Goal: Entertainment & Leisure: Browse casually

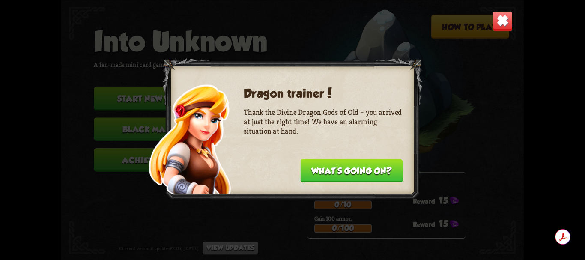
click at [359, 171] on button "What's going on?" at bounding box center [352, 171] width 102 height 24
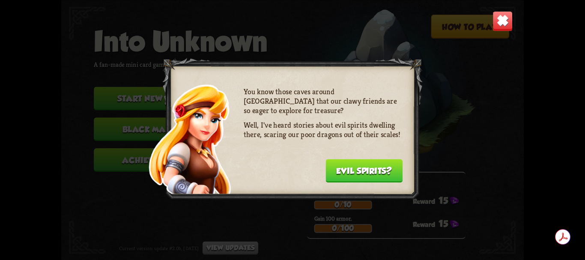
click at [360, 173] on button "Evil spirits?" at bounding box center [363, 171] width 77 height 24
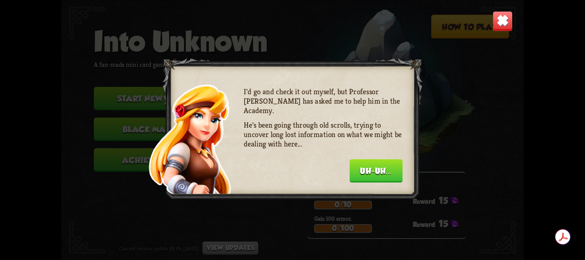
click at [360, 173] on button "Uh-uh..." at bounding box center [375, 171] width 53 height 24
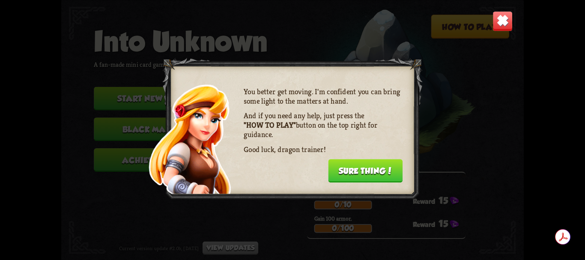
click at [360, 173] on button "Sure thing!" at bounding box center [365, 171] width 74 height 24
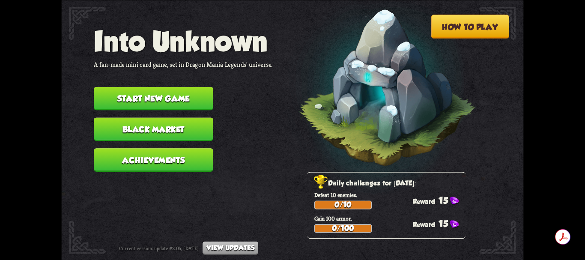
click at [181, 101] on button "Start new game" at bounding box center [153, 98] width 119 height 24
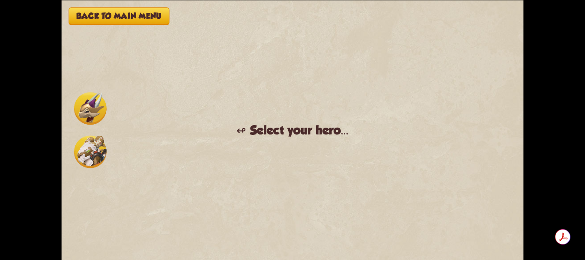
click at [89, 111] on img at bounding box center [90, 108] width 33 height 33
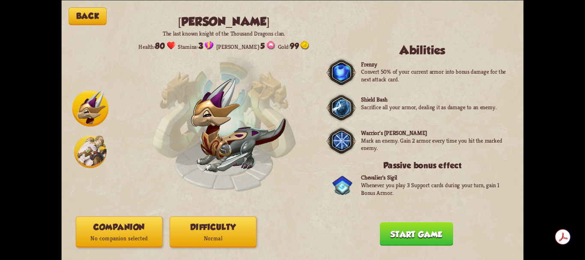
click at [99, 154] on img at bounding box center [90, 151] width 33 height 33
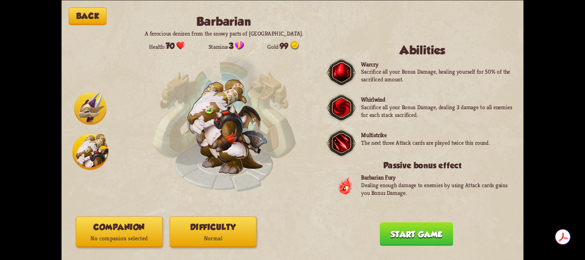
click at [93, 108] on img at bounding box center [90, 108] width 33 height 33
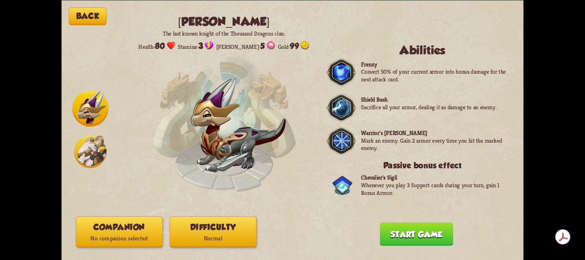
click at [93, 152] on img at bounding box center [90, 151] width 33 height 33
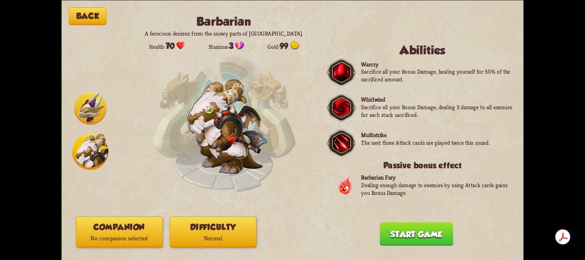
click at [95, 116] on img at bounding box center [90, 108] width 33 height 33
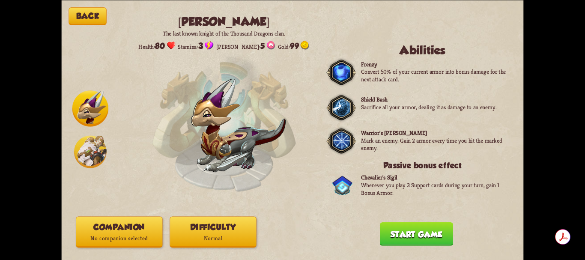
click at [412, 235] on button "Start game" at bounding box center [416, 234] width 73 height 24
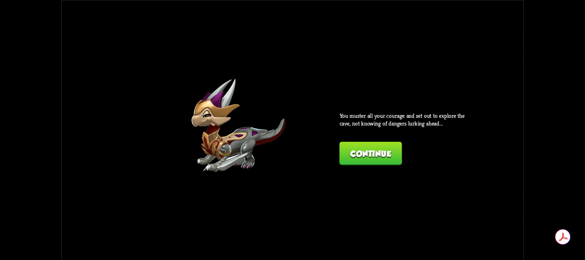
click at [372, 152] on button "Continue" at bounding box center [370, 153] width 62 height 24
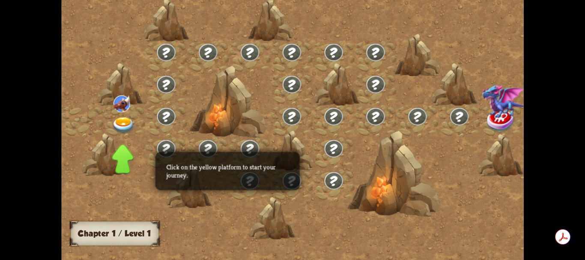
click at [124, 105] on img at bounding box center [121, 103] width 17 height 17
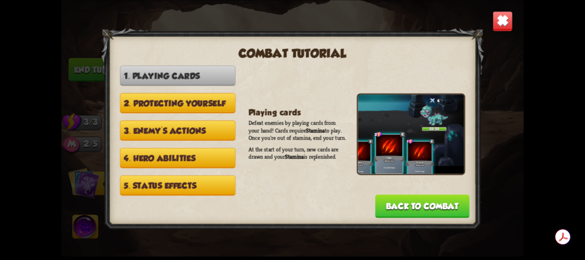
click at [179, 106] on button "2. Protecting yourself" at bounding box center [178, 103] width 116 height 20
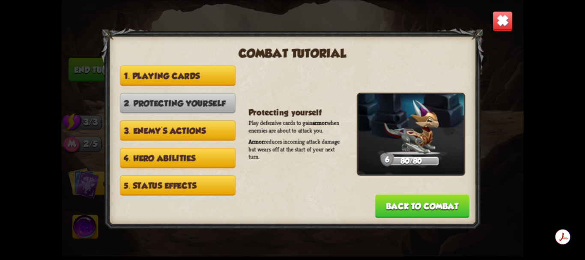
click at [182, 134] on button "3. Enemy's actions" at bounding box center [178, 130] width 116 height 20
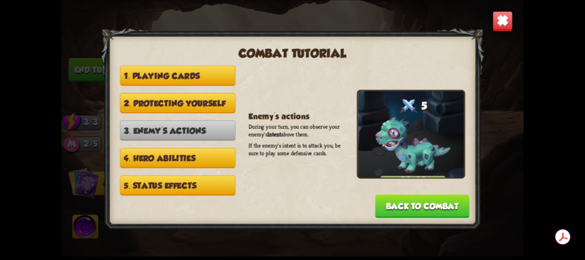
click at [182, 156] on button "4. Hero abilities" at bounding box center [178, 158] width 116 height 20
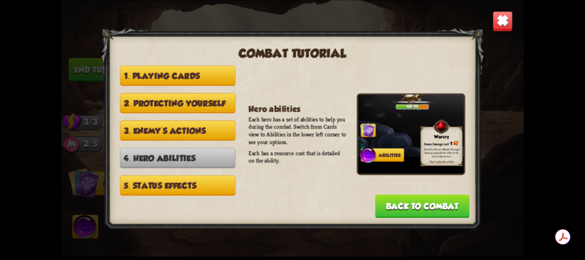
click at [182, 185] on button "5. Status effects" at bounding box center [178, 185] width 116 height 20
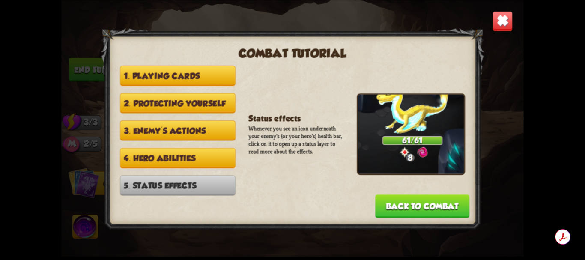
click at [415, 201] on button "Back to combat" at bounding box center [422, 206] width 94 height 24
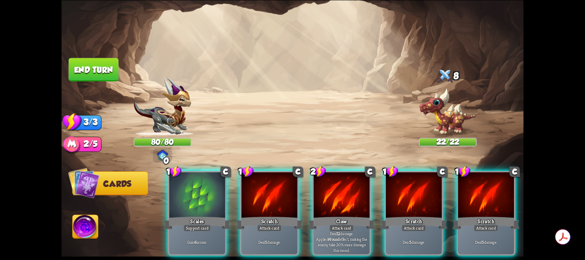
click at [84, 227] on img at bounding box center [86, 228] width 26 height 26
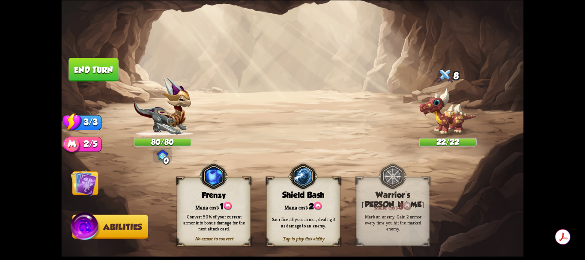
click at [81, 184] on img at bounding box center [84, 183] width 26 height 26
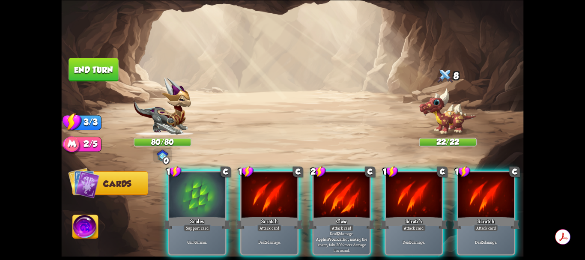
click at [456, 101] on img at bounding box center [448, 112] width 58 height 48
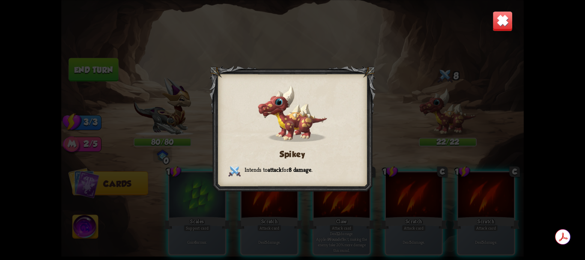
click at [501, 21] on img at bounding box center [502, 21] width 20 height 20
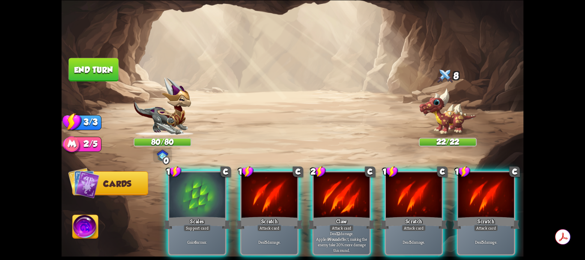
click at [169, 119] on img at bounding box center [163, 106] width 58 height 58
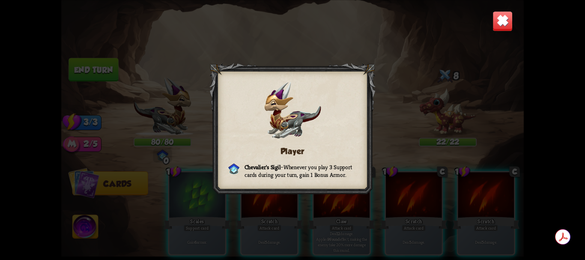
click at [508, 20] on img at bounding box center [502, 21] width 20 height 20
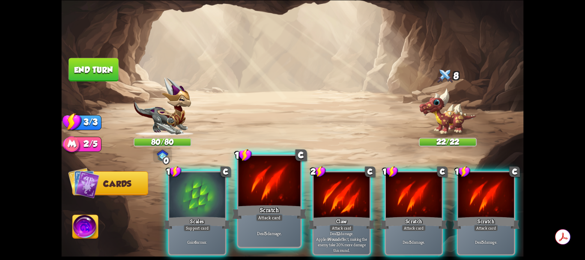
click at [276, 190] on div at bounding box center [269, 181] width 62 height 52
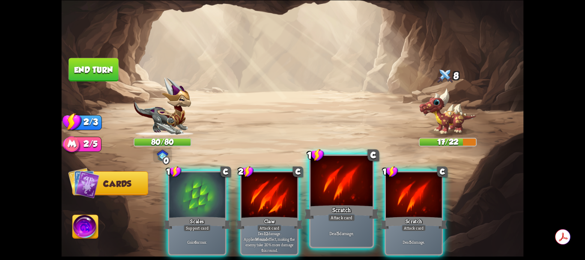
click at [346, 191] on div at bounding box center [341, 181] width 62 height 52
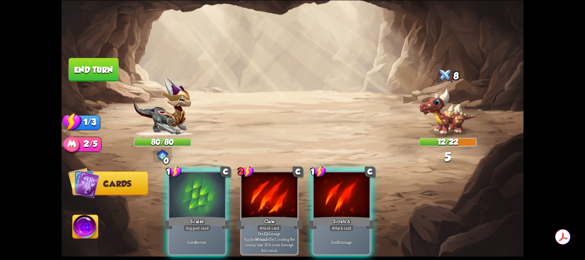
click at [346, 191] on div at bounding box center [341, 195] width 56 height 47
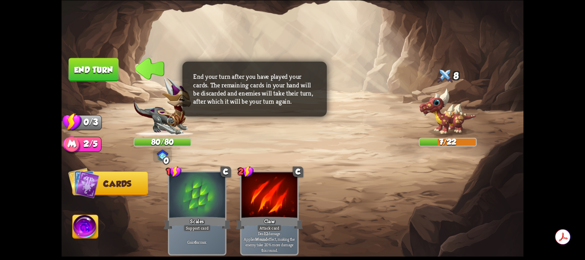
click at [91, 70] on button "End turn" at bounding box center [93, 70] width 50 height 24
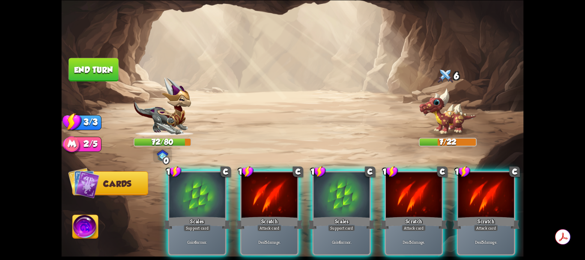
click at [349, 189] on div at bounding box center [341, 195] width 56 height 47
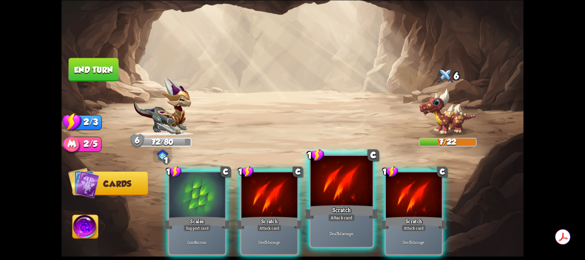
click at [345, 192] on div at bounding box center [341, 181] width 62 height 52
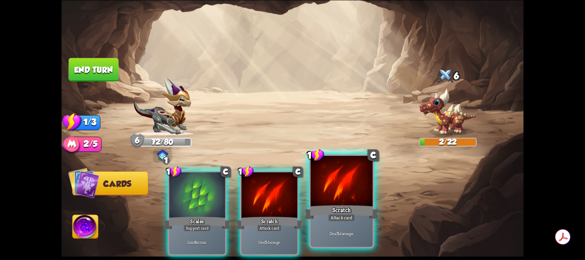
click at [343, 196] on div at bounding box center [341, 181] width 62 height 52
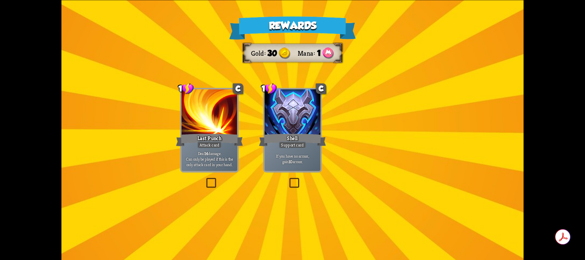
click at [298, 127] on div "Rewards Gold 30 Mana 1 Select a card 1 C Last Punch Attack card Deal 14 damage.…" at bounding box center [292, 130] width 462 height 260
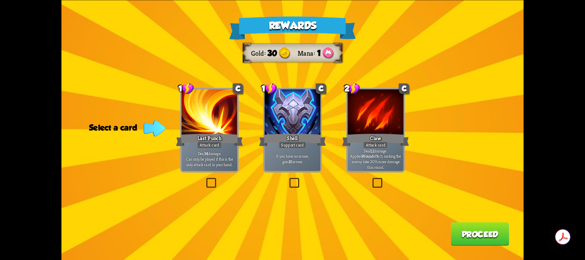
click at [288, 179] on label at bounding box center [288, 179] width 0 height 0
click at [0, 0] on input "checkbox" at bounding box center [0, 0] width 0 height 0
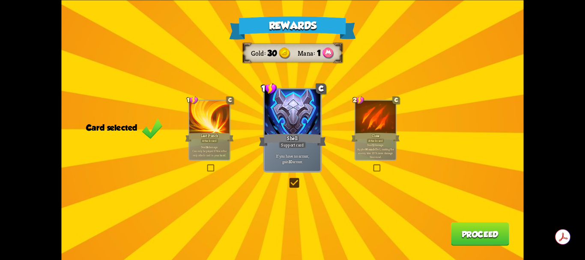
click at [475, 234] on button "Proceed" at bounding box center [480, 234] width 58 height 24
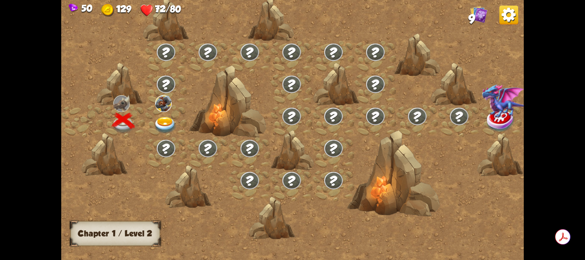
click at [165, 123] on img at bounding box center [165, 125] width 23 height 17
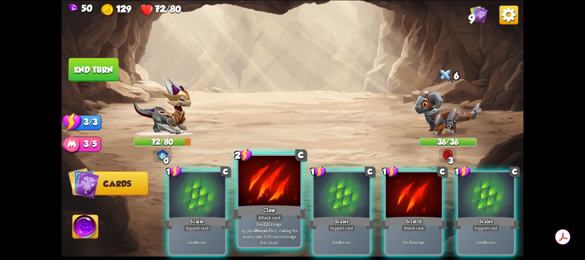
click at [275, 196] on div at bounding box center [269, 181] width 62 height 52
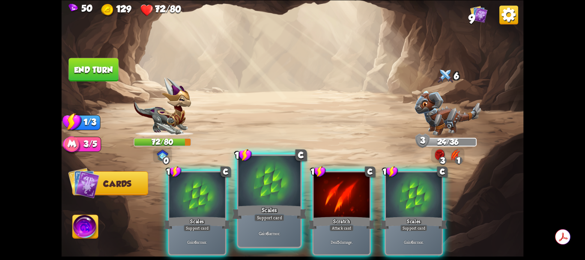
click at [279, 192] on div at bounding box center [269, 181] width 62 height 52
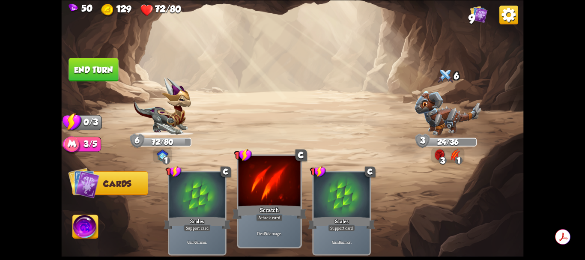
click at [282, 187] on div at bounding box center [269, 181] width 62 height 52
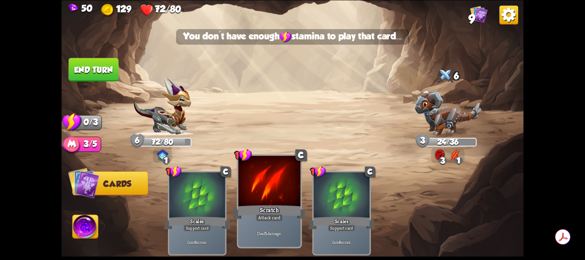
click at [282, 187] on div at bounding box center [269, 181] width 62 height 52
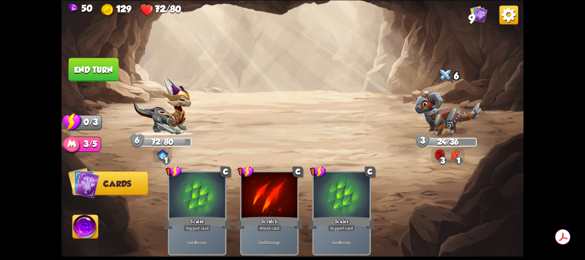
click at [97, 70] on button "End turn" at bounding box center [93, 70] width 50 height 24
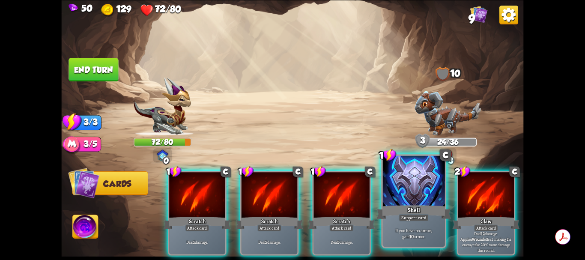
click at [417, 190] on div at bounding box center [414, 181] width 62 height 52
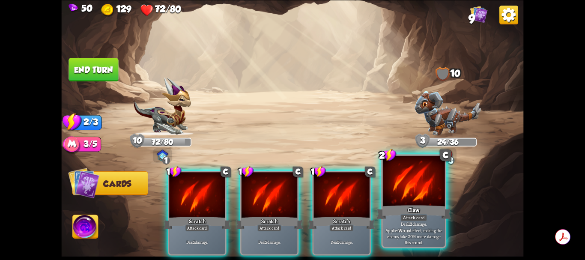
click at [414, 193] on div at bounding box center [414, 181] width 62 height 52
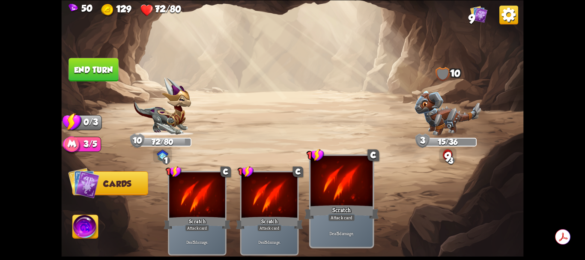
click at [347, 190] on div at bounding box center [341, 181] width 62 height 52
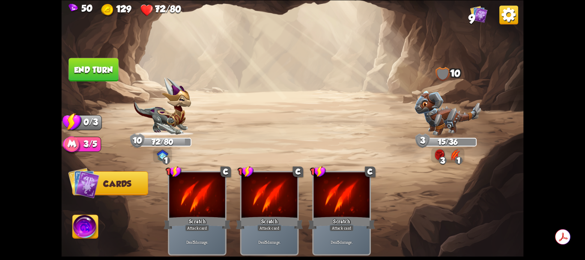
click at [92, 69] on button "End turn" at bounding box center [93, 70] width 50 height 24
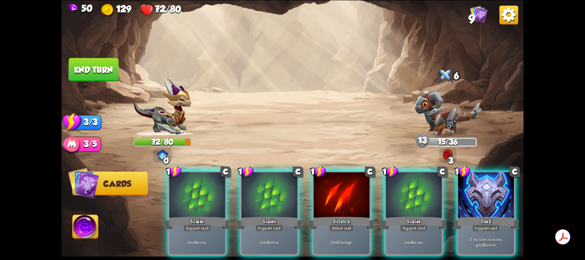
drag, startPoint x: 348, startPoint y: 198, endPoint x: 451, endPoint y: 128, distance: 124.7
click at [451, 128] on div "Select an enemy to attack... You don't have enough stamina to play that card...…" at bounding box center [292, 130] width 462 height 260
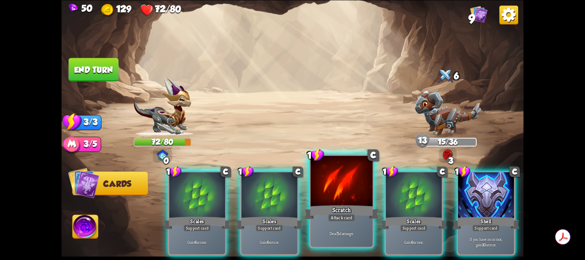
click at [350, 188] on div at bounding box center [341, 181] width 62 height 52
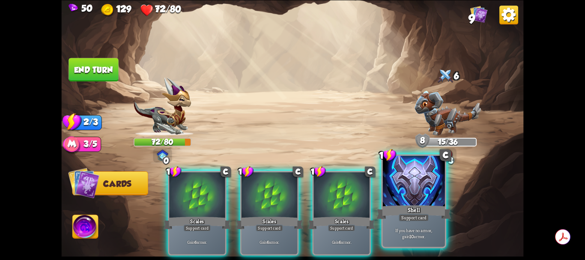
click at [418, 193] on div at bounding box center [414, 181] width 62 height 52
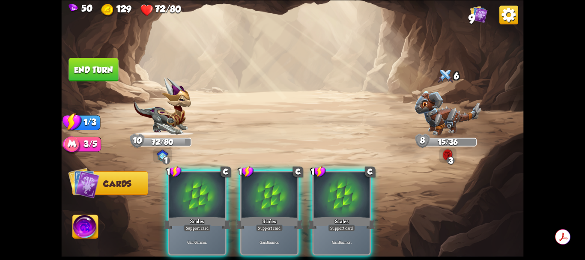
click at [97, 68] on button "End turn" at bounding box center [93, 70] width 50 height 24
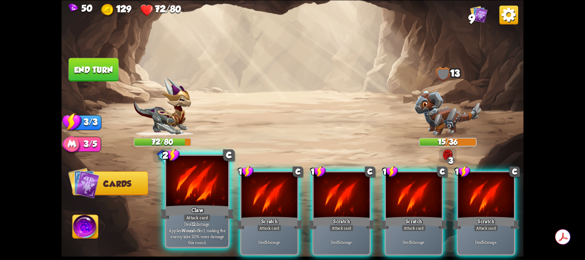
click at [208, 199] on div at bounding box center [197, 181] width 62 height 52
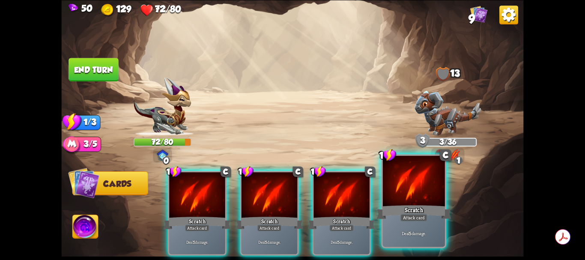
click at [418, 184] on div at bounding box center [414, 181] width 62 height 52
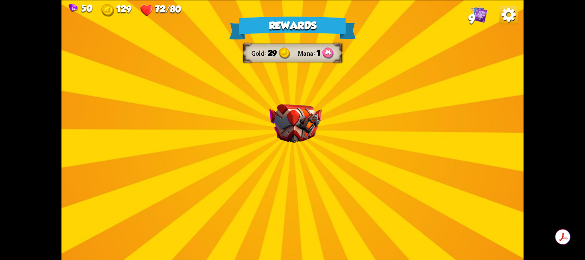
click at [308, 128] on img at bounding box center [295, 123] width 52 height 39
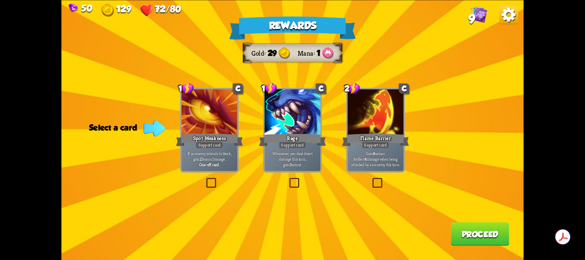
click at [371, 179] on label at bounding box center [371, 179] width 0 height 0
click at [0, 0] on input "checkbox" at bounding box center [0, 0] width 0 height 0
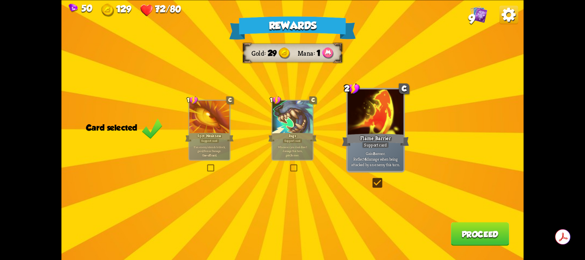
click at [485, 232] on button "Proceed" at bounding box center [480, 234] width 58 height 24
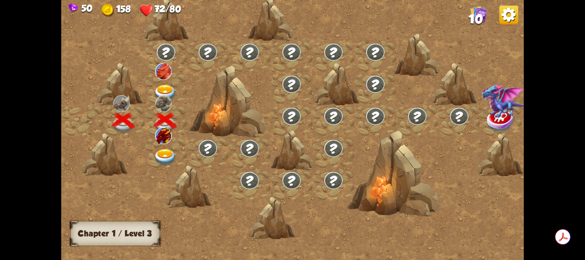
click at [514, 14] on img at bounding box center [508, 15] width 19 height 19
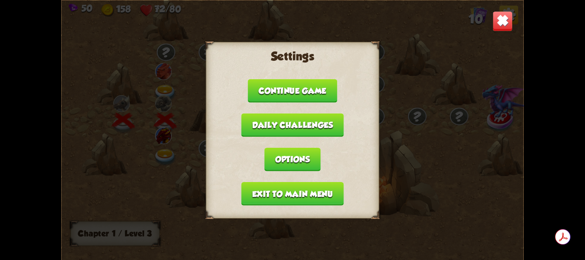
click at [302, 195] on button "Exit to main menu" at bounding box center [292, 194] width 102 height 24
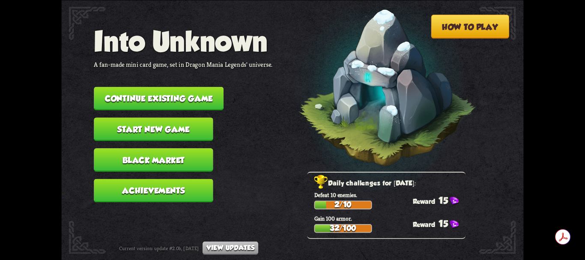
click at [179, 160] on button "Black Market" at bounding box center [153, 160] width 119 height 24
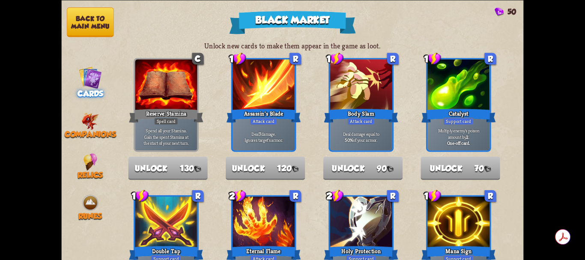
click at [101, 16] on button "Back to main menu" at bounding box center [90, 22] width 47 height 30
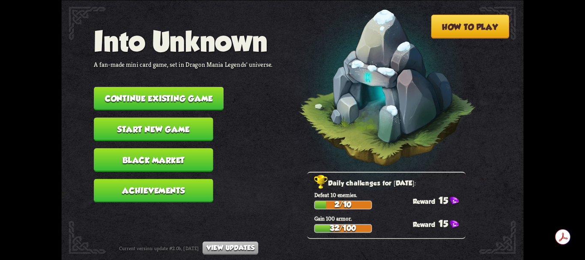
click at [168, 153] on button "Black Market" at bounding box center [153, 160] width 119 height 24
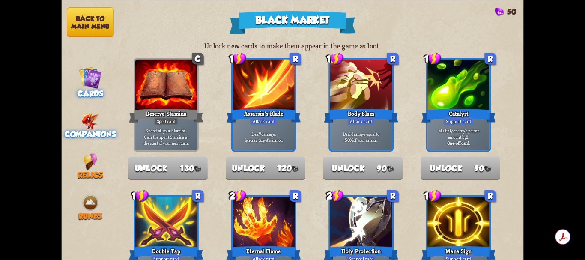
click at [91, 119] on img at bounding box center [90, 120] width 18 height 17
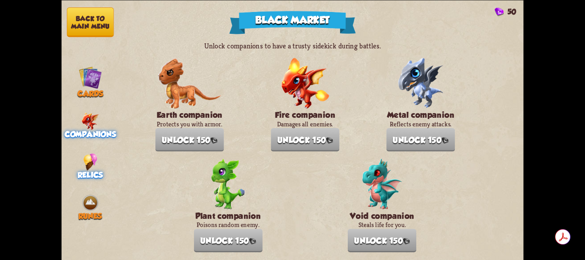
click at [95, 160] on img at bounding box center [90, 161] width 14 height 17
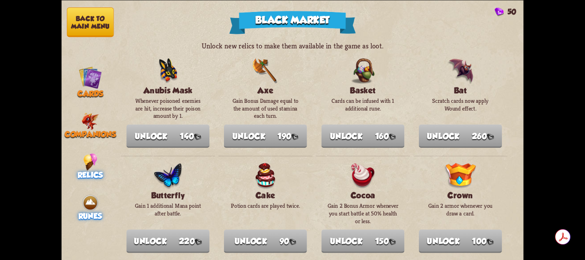
click at [92, 201] on img at bounding box center [90, 202] width 17 height 17
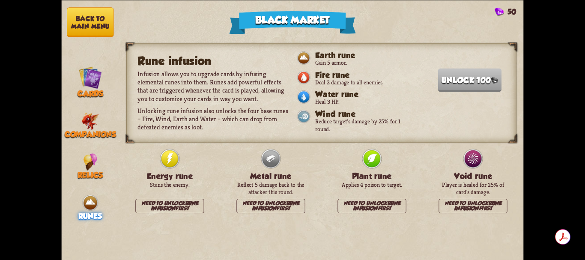
click at [166, 206] on b "Rune infusion" at bounding box center [175, 205] width 48 height 11
click at [97, 22] on button "Back to main menu" at bounding box center [90, 22] width 47 height 30
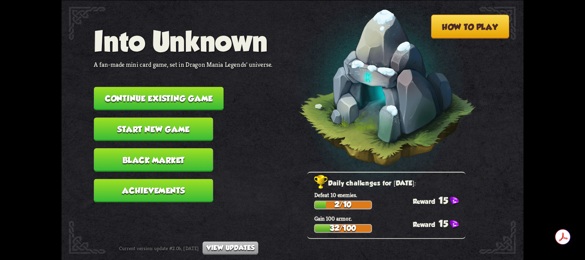
click at [180, 98] on button "Continue existing game" at bounding box center [159, 98] width 130 height 24
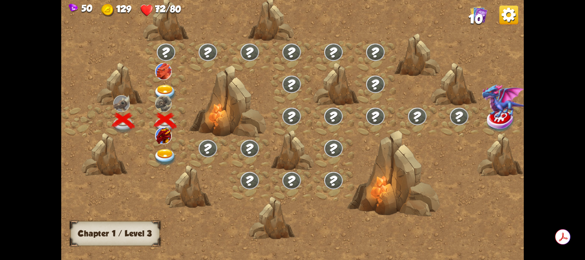
click at [167, 155] on img at bounding box center [165, 157] width 23 height 17
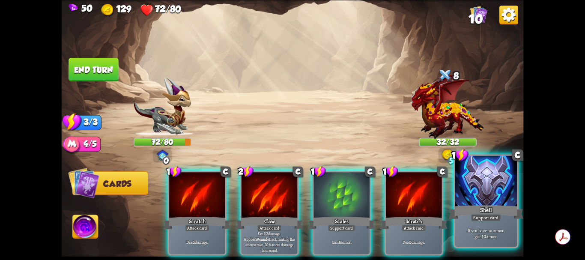
click at [481, 188] on div at bounding box center [486, 181] width 62 height 52
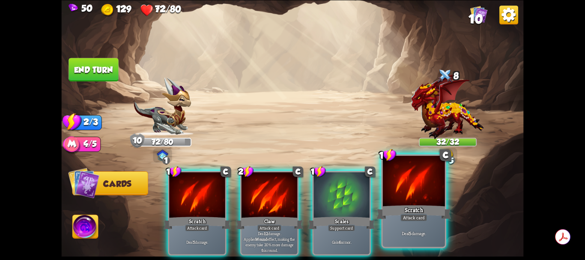
click at [405, 187] on div at bounding box center [414, 181] width 62 height 52
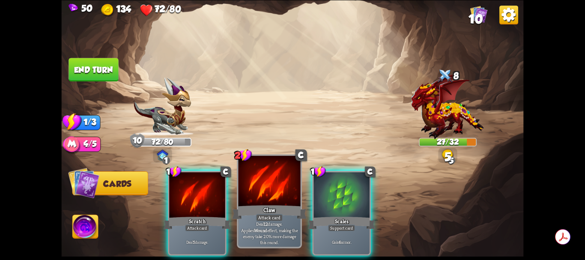
click at [272, 196] on div at bounding box center [269, 181] width 62 height 52
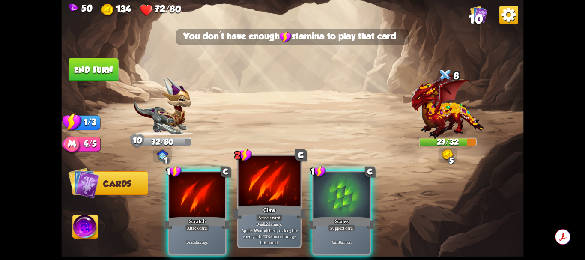
click at [275, 194] on div at bounding box center [269, 181] width 62 height 52
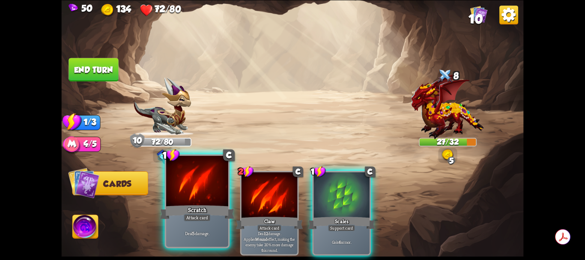
click at [209, 196] on div at bounding box center [197, 181] width 62 height 52
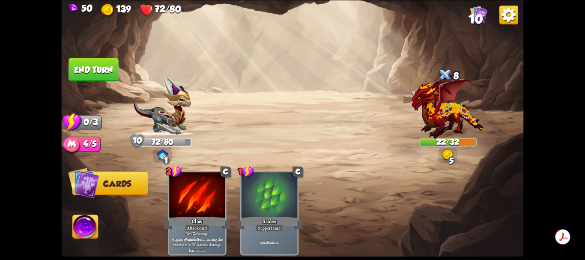
click at [105, 74] on button "End turn" at bounding box center [93, 70] width 50 height 24
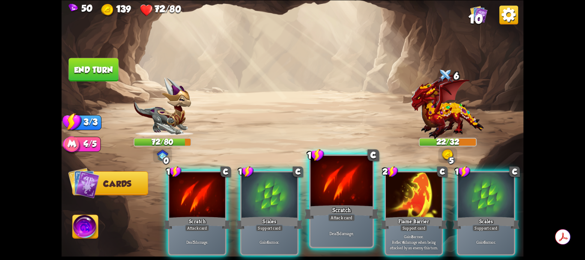
click at [350, 193] on div at bounding box center [341, 181] width 62 height 52
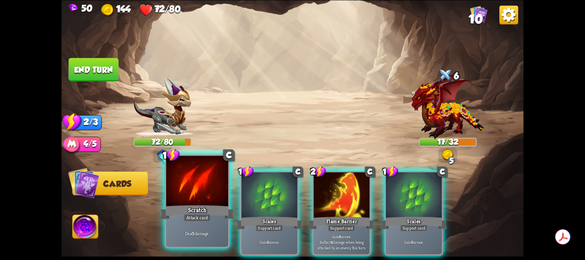
click at [198, 194] on div at bounding box center [197, 181] width 62 height 52
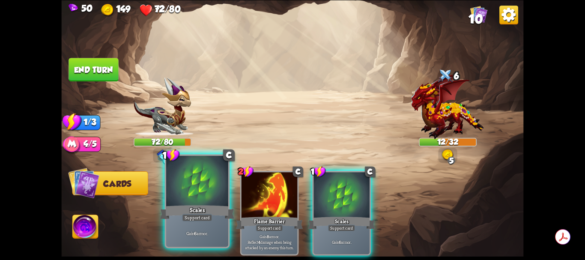
click at [205, 181] on div at bounding box center [197, 181] width 62 height 52
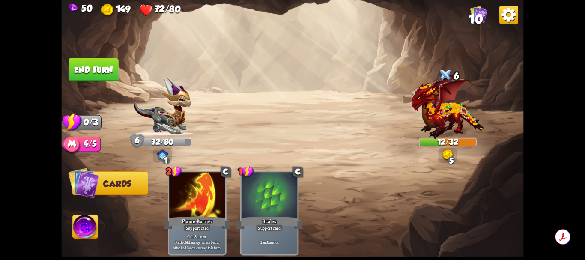
click at [102, 72] on button "End turn" at bounding box center [93, 70] width 50 height 24
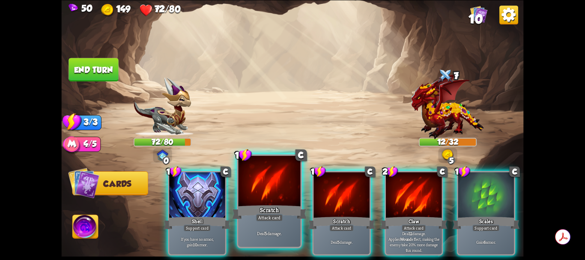
click at [273, 190] on div at bounding box center [269, 181] width 62 height 52
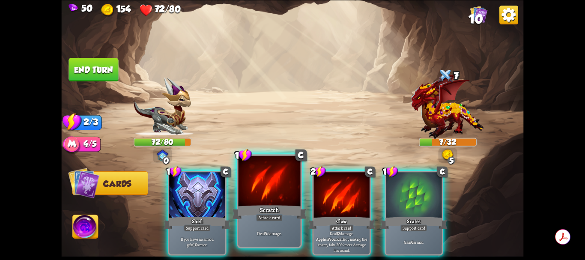
click at [276, 190] on div at bounding box center [269, 181] width 62 height 52
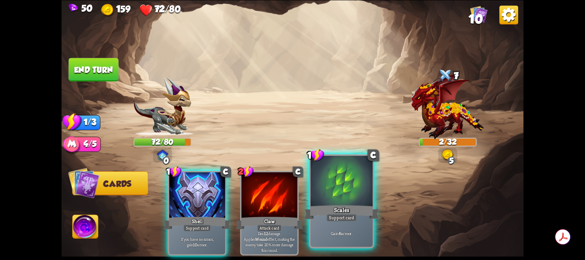
click at [338, 194] on div at bounding box center [341, 181] width 62 height 52
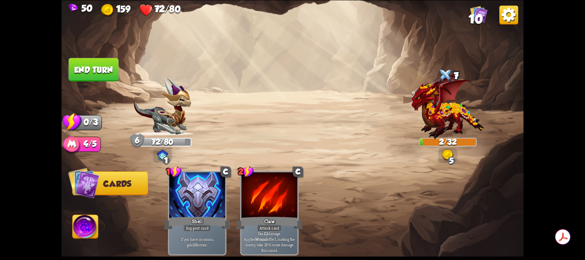
click at [103, 65] on button "End turn" at bounding box center [93, 70] width 50 height 24
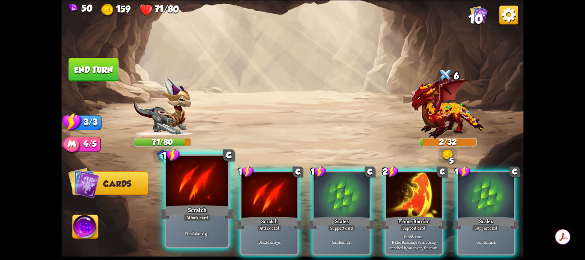
click at [202, 186] on div at bounding box center [197, 181] width 62 height 52
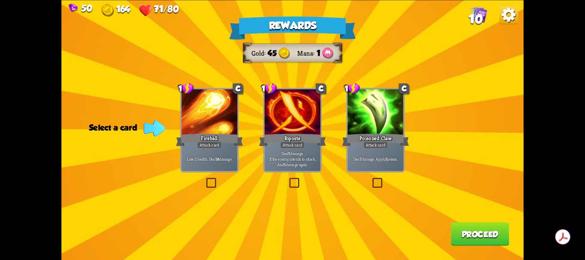
click at [205, 179] on label at bounding box center [205, 179] width 0 height 0
click at [0, 0] on input "checkbox" at bounding box center [0, 0] width 0 height 0
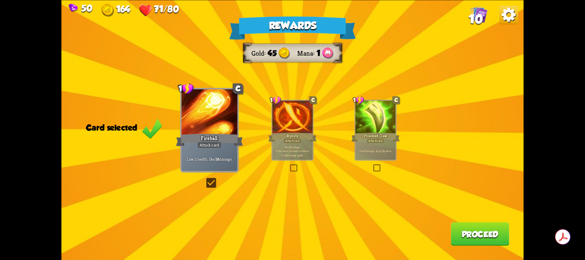
click at [481, 237] on button "Proceed" at bounding box center [480, 234] width 58 height 24
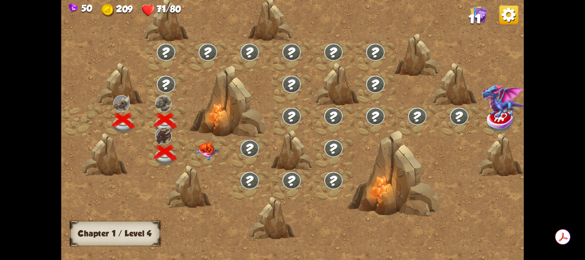
click at [209, 151] on img at bounding box center [207, 151] width 23 height 18
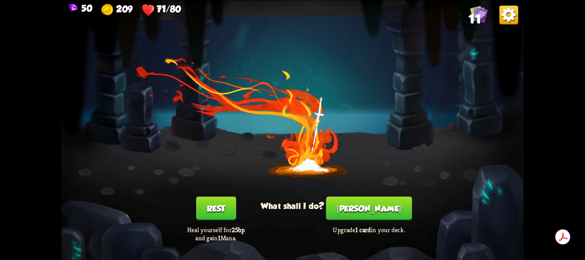
click at [372, 206] on button "[PERSON_NAME]" at bounding box center [369, 208] width 86 height 24
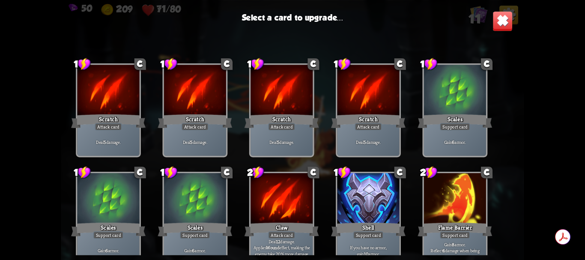
click at [124, 95] on div at bounding box center [108, 91] width 62 height 52
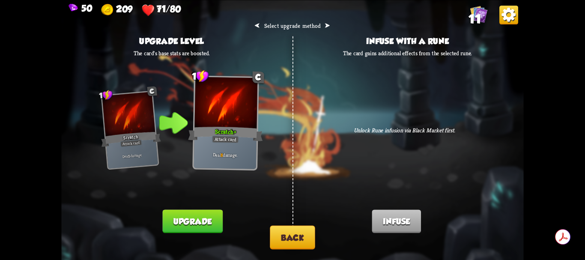
click at [229, 116] on div at bounding box center [225, 104] width 63 height 54
click at [206, 219] on button "Upgrade" at bounding box center [192, 221] width 60 height 24
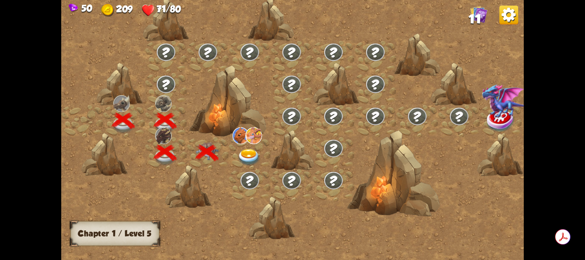
click at [250, 154] on img at bounding box center [249, 157] width 23 height 17
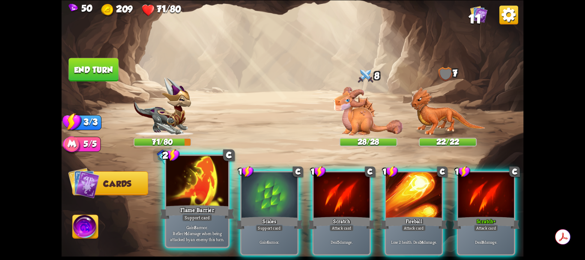
click at [201, 189] on div at bounding box center [197, 181] width 62 height 52
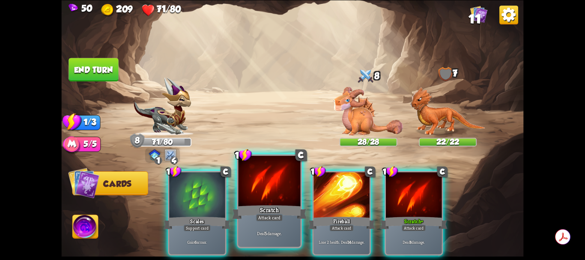
click at [268, 195] on div at bounding box center [269, 181] width 62 height 52
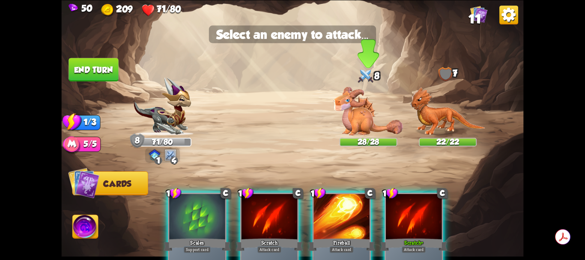
click at [366, 120] on img at bounding box center [367, 110] width 69 height 49
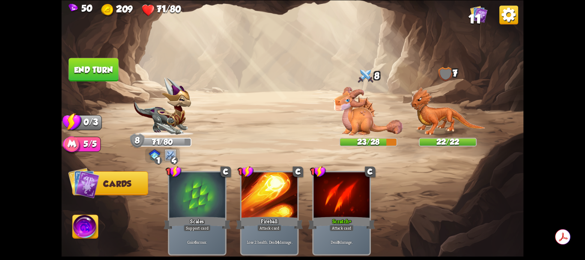
click at [88, 68] on button "End turn" at bounding box center [93, 70] width 50 height 24
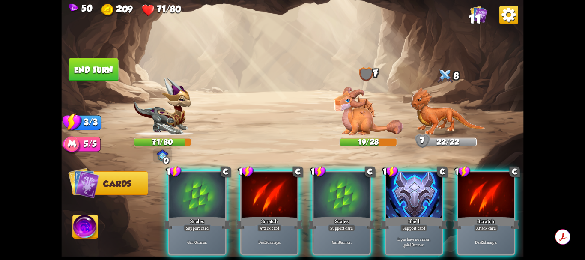
drag, startPoint x: 268, startPoint y: 191, endPoint x: 360, endPoint y: 126, distance: 113.7
click at [358, 128] on div "Select an enemy to attack... You don't have enough stamina to play that card...…" at bounding box center [292, 130] width 462 height 260
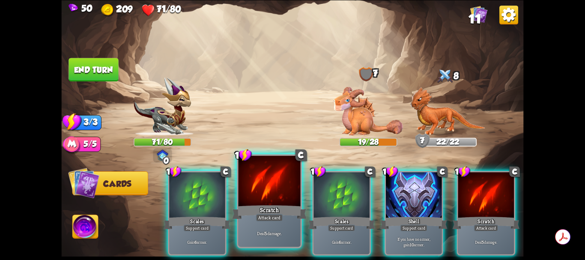
click at [285, 178] on div at bounding box center [269, 181] width 62 height 52
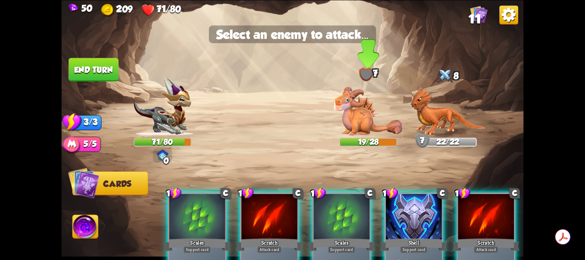
click at [359, 116] on img at bounding box center [367, 110] width 69 height 49
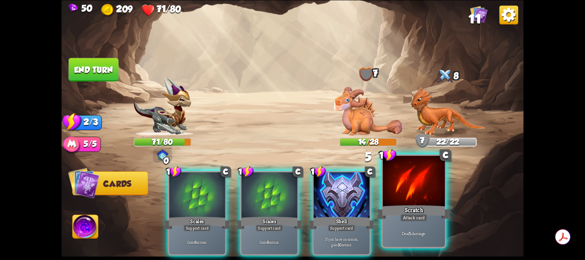
click at [408, 200] on div at bounding box center [414, 181] width 62 height 52
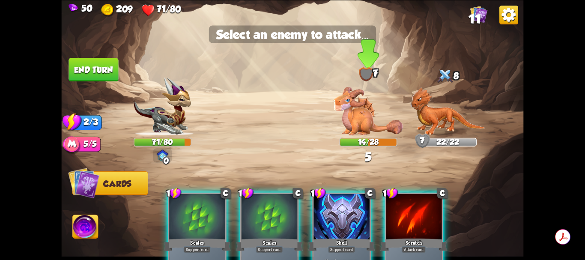
click at [366, 123] on img at bounding box center [367, 110] width 69 height 49
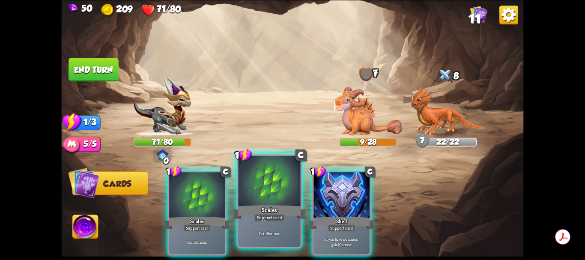
click at [267, 189] on div at bounding box center [269, 181] width 62 height 52
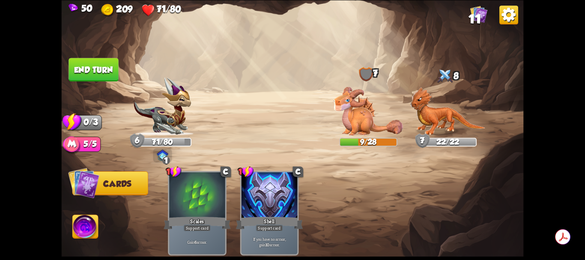
click at [104, 72] on button "End turn" at bounding box center [93, 70] width 50 height 24
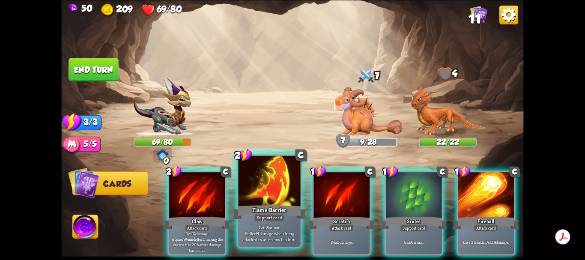
click at [268, 187] on div at bounding box center [269, 181] width 62 height 52
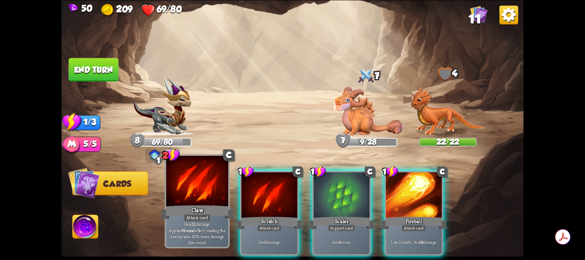
click at [203, 192] on div at bounding box center [197, 181] width 62 height 52
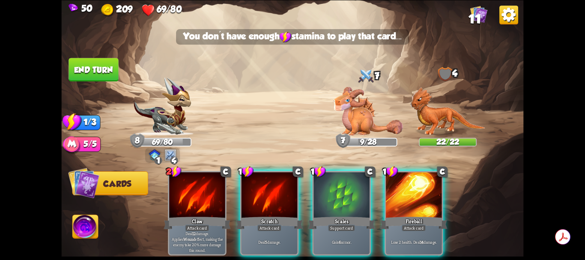
click at [443, 125] on img at bounding box center [447, 111] width 75 height 48
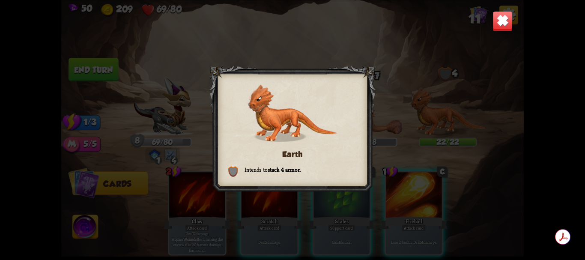
click at [326, 158] on h3 "Earth" at bounding box center [292, 153] width 128 height 9
click at [231, 170] on img at bounding box center [233, 171] width 10 height 11
click at [351, 167] on p "Intends to stack 4 armor ." at bounding box center [292, 171] width 128 height 10
click at [414, 150] on div "Earth Intends to stack 4 armor ." at bounding box center [292, 130] width 462 height 260
click at [500, 20] on img at bounding box center [502, 21] width 20 height 20
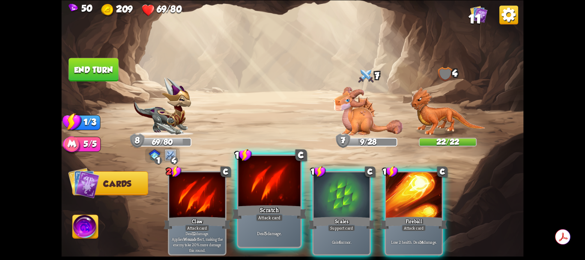
click at [273, 193] on div at bounding box center [269, 181] width 62 height 52
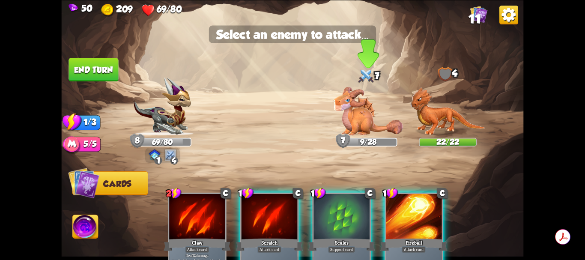
click at [362, 122] on img at bounding box center [367, 110] width 69 height 49
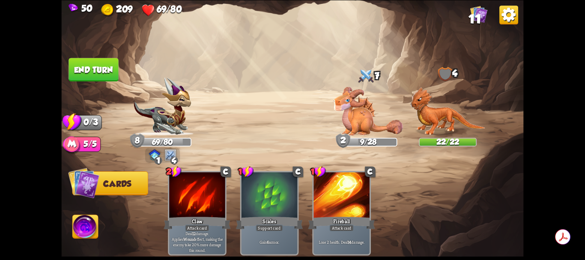
click at [106, 69] on button "End turn" at bounding box center [93, 70] width 50 height 24
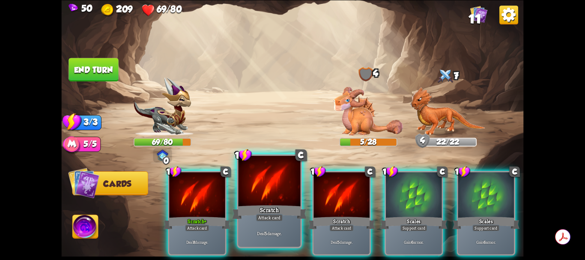
click at [275, 193] on div at bounding box center [269, 181] width 62 height 52
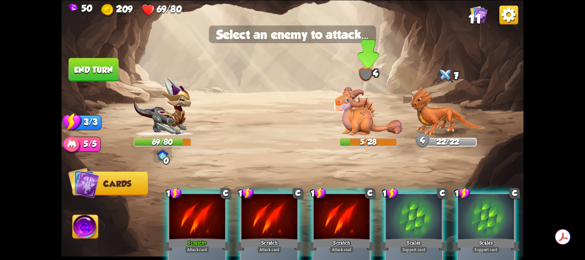
click at [353, 122] on img at bounding box center [367, 110] width 69 height 49
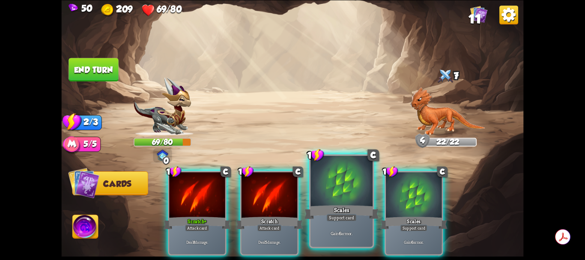
click at [336, 186] on div at bounding box center [341, 181] width 62 height 52
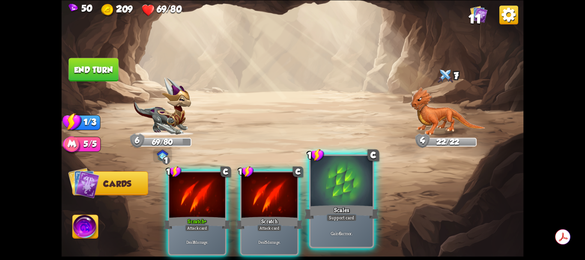
click at [338, 190] on div at bounding box center [341, 181] width 62 height 52
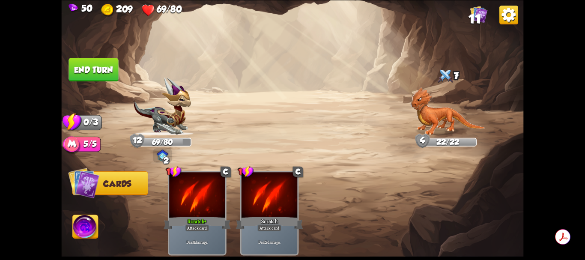
click at [108, 68] on button "End turn" at bounding box center [93, 70] width 50 height 24
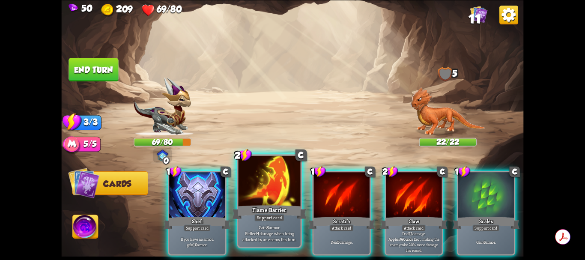
click at [272, 187] on div at bounding box center [269, 181] width 62 height 52
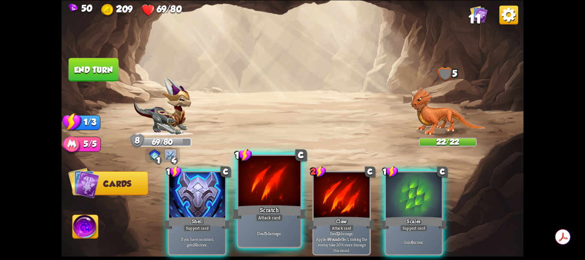
drag, startPoint x: 276, startPoint y: 185, endPoint x: 282, endPoint y: 183, distance: 6.4
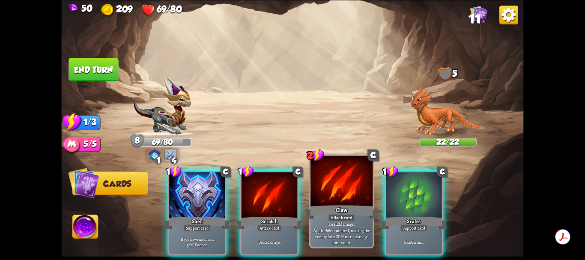
click at [276, 185] on div at bounding box center [269, 195] width 56 height 47
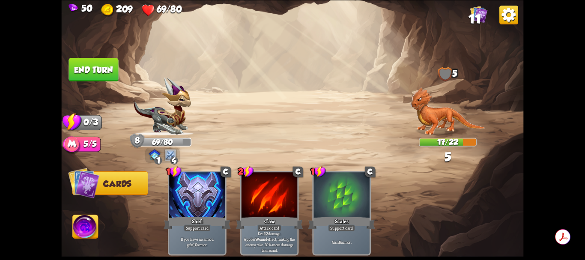
click at [437, 119] on img at bounding box center [447, 111] width 75 height 48
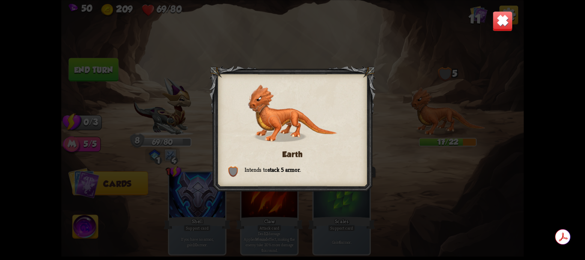
click at [506, 24] on img at bounding box center [502, 21] width 20 height 20
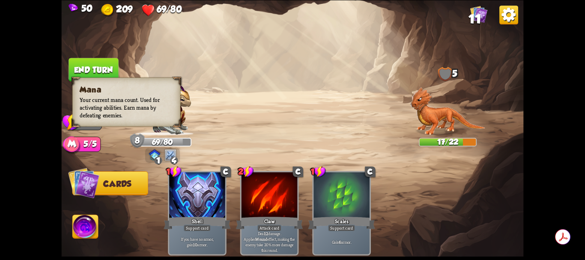
click at [90, 144] on div "5/5" at bounding box center [86, 144] width 29 height 15
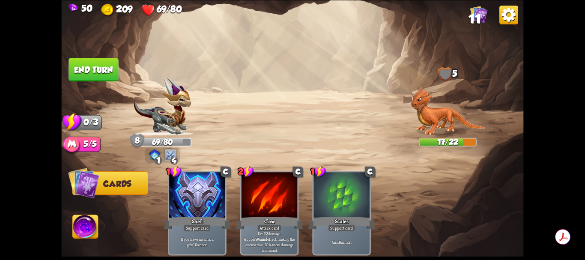
click at [86, 222] on img at bounding box center [86, 228] width 26 height 26
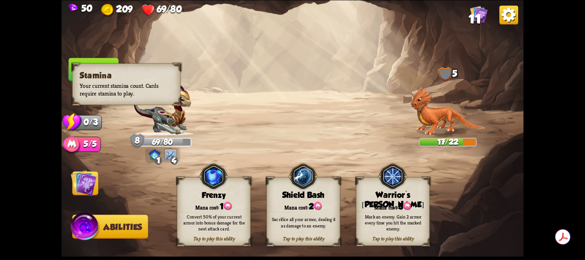
click at [85, 125] on div "0/3" at bounding box center [87, 122] width 30 height 15
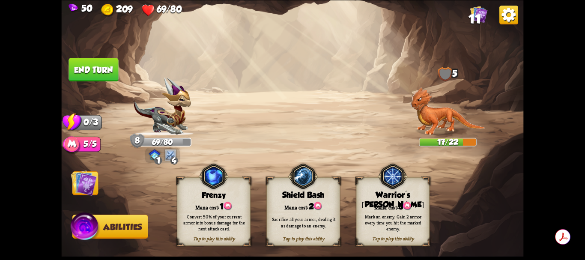
click at [84, 196] on img at bounding box center [84, 183] width 26 height 26
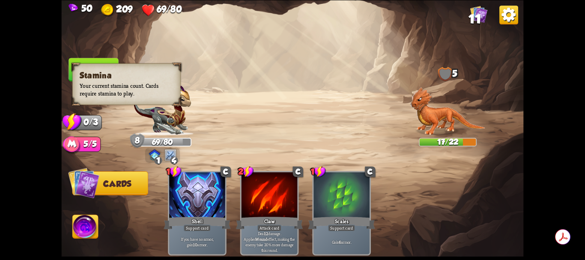
click at [77, 88] on div "Stamina Your current stamina count. Cards require stamina to play." at bounding box center [126, 84] width 108 height 42
click at [82, 78] on h3 "Stamina" at bounding box center [126, 75] width 93 height 9
click at [81, 64] on span at bounding box center [76, 69] width 14 height 15
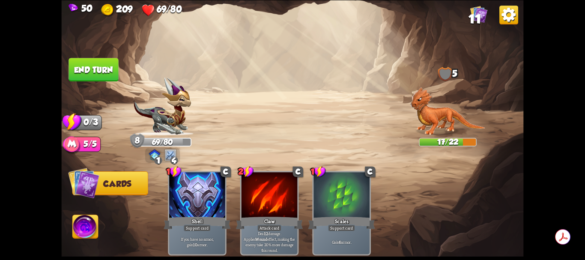
click at [92, 61] on button "End turn" at bounding box center [93, 70] width 50 height 24
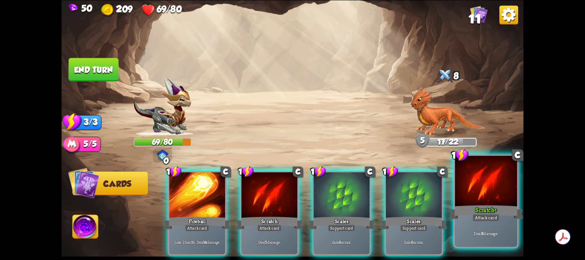
click at [482, 188] on div at bounding box center [486, 181] width 62 height 52
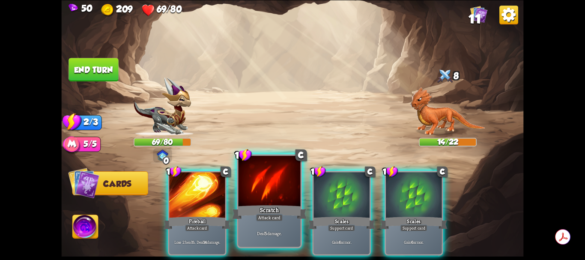
click at [283, 190] on div at bounding box center [269, 181] width 62 height 52
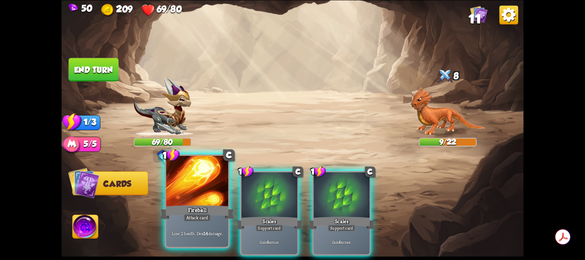
click at [207, 193] on div at bounding box center [197, 181] width 62 height 52
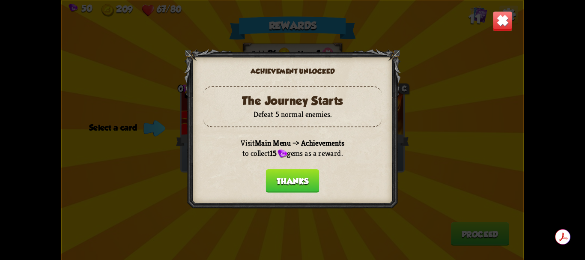
click at [291, 180] on button "Thanks" at bounding box center [293, 181] width 54 height 24
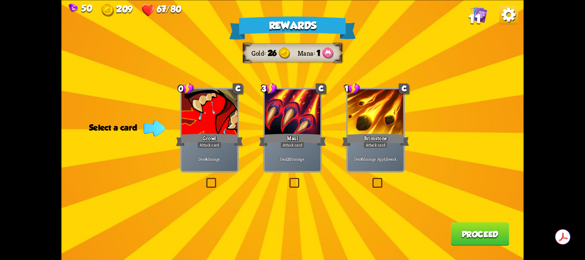
click at [288, 179] on label at bounding box center [288, 179] width 0 height 0
click at [0, 0] on input "checkbox" at bounding box center [0, 0] width 0 height 0
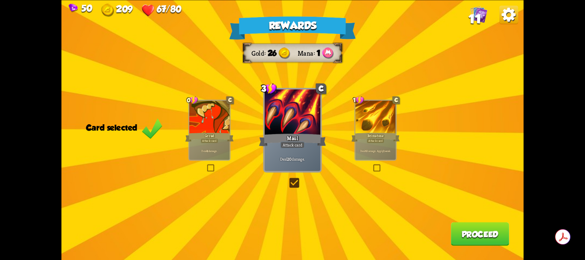
click at [475, 233] on button "Proceed" at bounding box center [480, 234] width 58 height 24
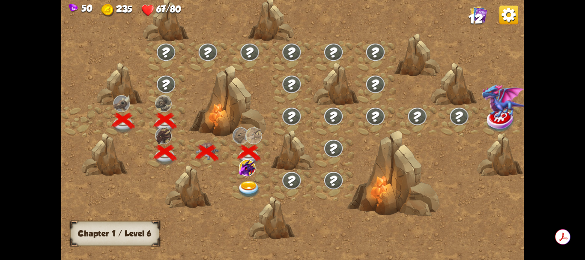
click at [509, 13] on img at bounding box center [508, 15] width 19 height 19
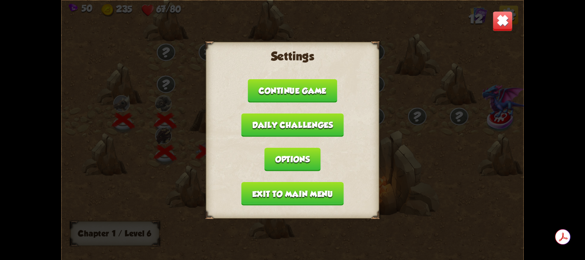
click at [299, 192] on button "Exit to main menu" at bounding box center [292, 194] width 102 height 24
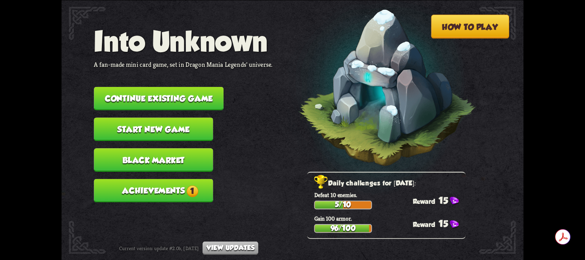
click at [166, 192] on button "Achievements 1" at bounding box center [153, 191] width 119 height 24
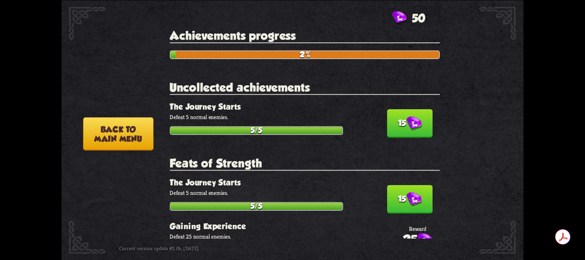
click at [396, 123] on button "15" at bounding box center [410, 123] width 46 height 29
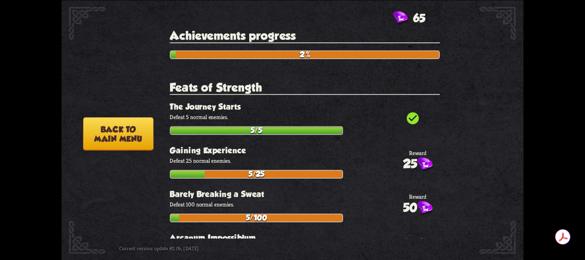
click at [116, 125] on button "Back to main menu" at bounding box center [118, 133] width 70 height 33
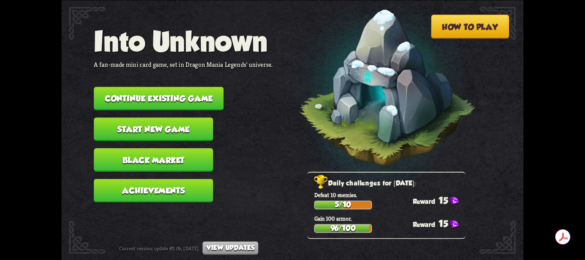
click at [182, 98] on button "Continue existing game" at bounding box center [159, 98] width 130 height 24
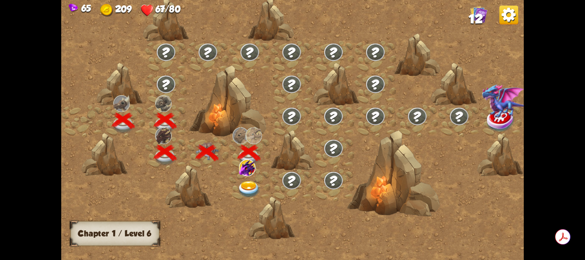
click at [247, 184] on img at bounding box center [249, 189] width 23 height 17
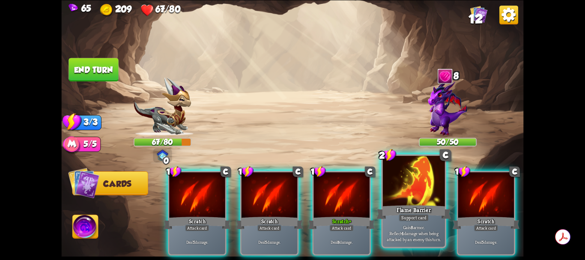
click at [417, 190] on div at bounding box center [414, 181] width 62 height 52
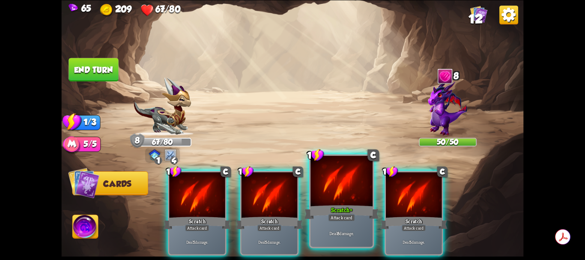
click at [348, 194] on div at bounding box center [341, 181] width 62 height 52
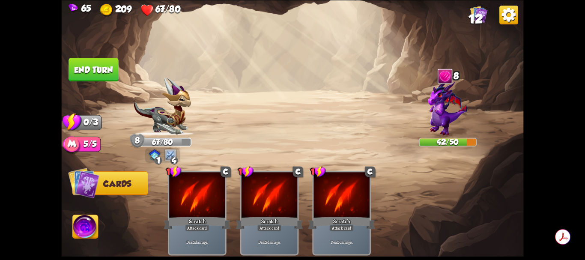
click at [102, 73] on button "End turn" at bounding box center [93, 70] width 50 height 24
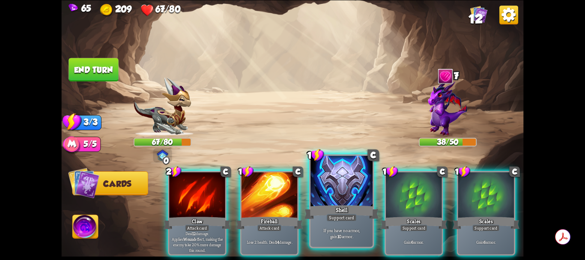
click at [346, 188] on div at bounding box center [341, 181] width 62 height 52
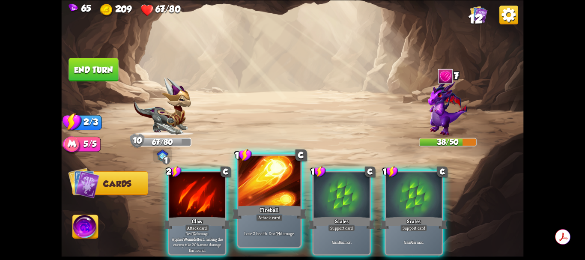
click at [274, 193] on div at bounding box center [269, 181] width 62 height 52
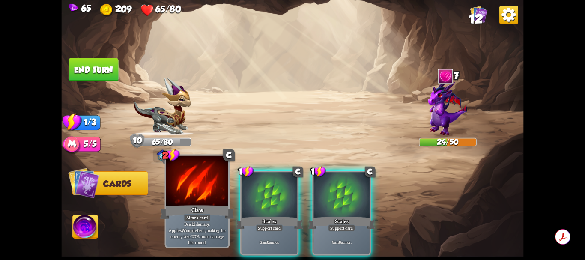
click at [213, 183] on div at bounding box center [197, 181] width 62 height 52
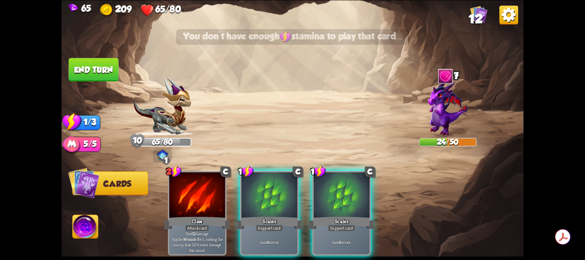
click at [447, 113] on img at bounding box center [447, 108] width 39 height 56
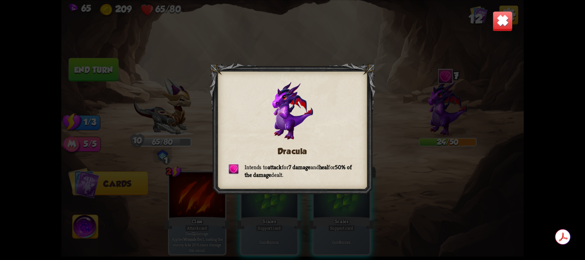
click at [504, 21] on img at bounding box center [502, 21] width 20 height 20
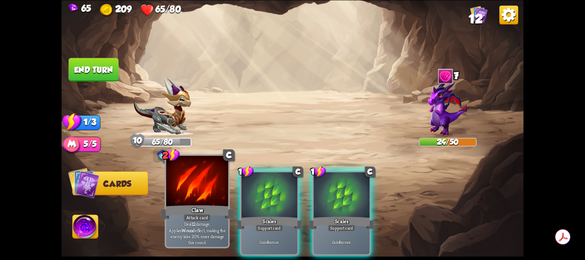
click at [204, 190] on div at bounding box center [197, 181] width 62 height 52
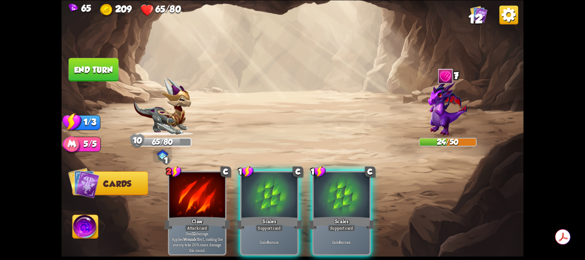
click at [107, 67] on button "End turn" at bounding box center [93, 70] width 50 height 24
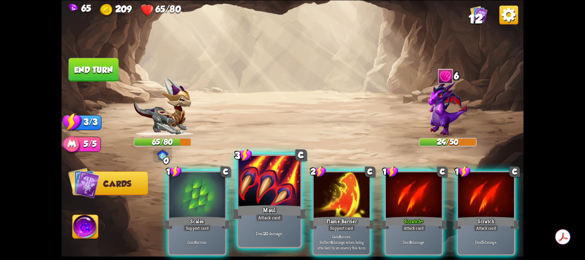
click at [273, 187] on div at bounding box center [269, 181] width 62 height 52
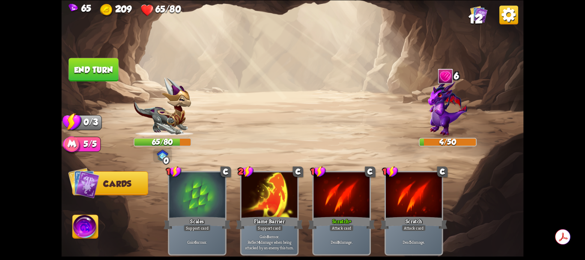
click at [98, 68] on button "End turn" at bounding box center [93, 70] width 50 height 24
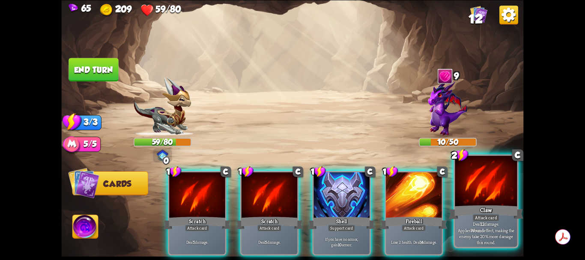
click at [482, 190] on div at bounding box center [486, 181] width 62 height 52
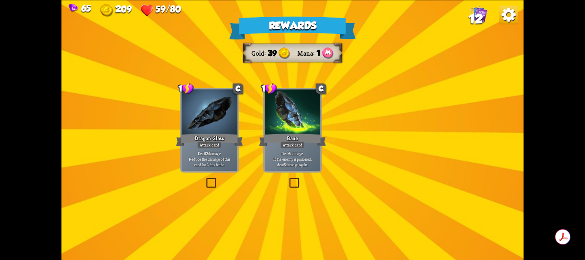
click at [299, 120] on div at bounding box center [293, 112] width 56 height 47
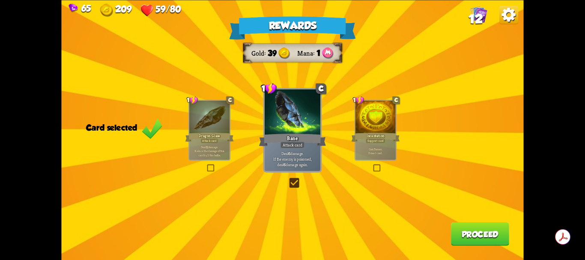
click at [299, 115] on div at bounding box center [293, 112] width 56 height 47
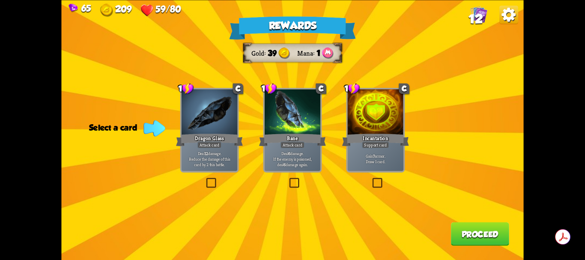
click at [205, 179] on label at bounding box center [205, 179] width 0 height 0
click at [0, 0] on input "checkbox" at bounding box center [0, 0] width 0 height 0
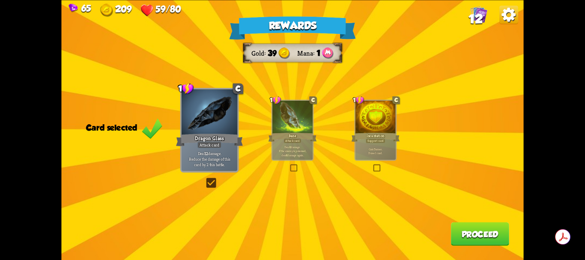
click at [465, 232] on button "Proceed" at bounding box center [480, 234] width 58 height 24
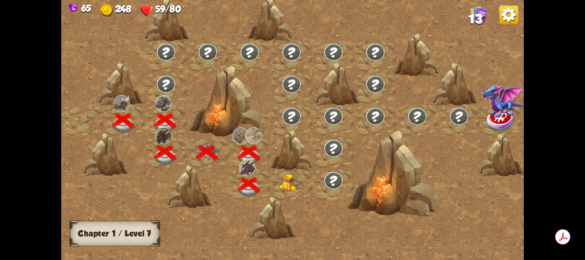
click at [289, 183] on img at bounding box center [291, 183] width 23 height 18
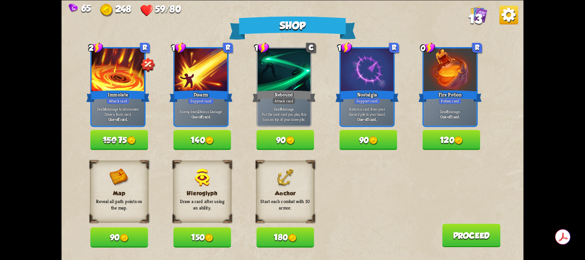
click at [130, 141] on img at bounding box center [131, 140] width 9 height 9
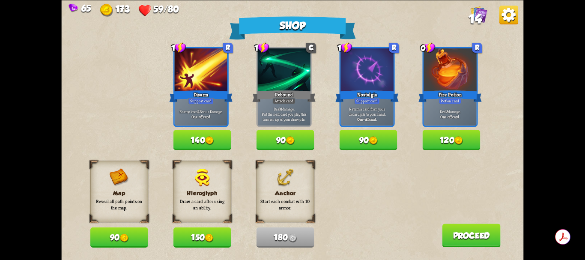
click at [449, 140] on button "120" at bounding box center [452, 140] width 58 height 20
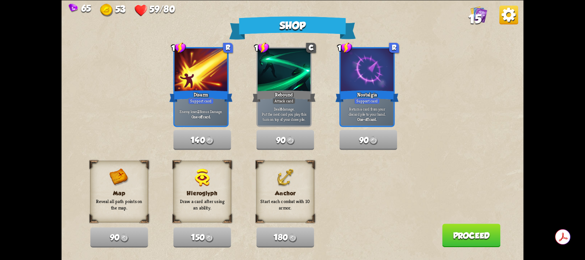
click at [464, 235] on button "Proceed" at bounding box center [471, 235] width 58 height 24
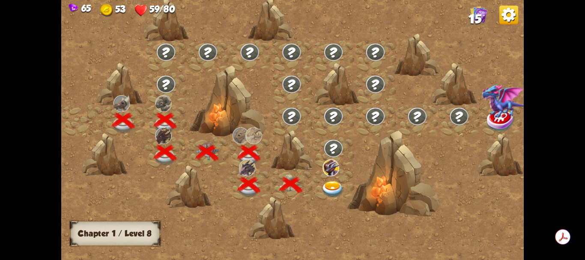
click at [332, 186] on img at bounding box center [332, 189] width 23 height 17
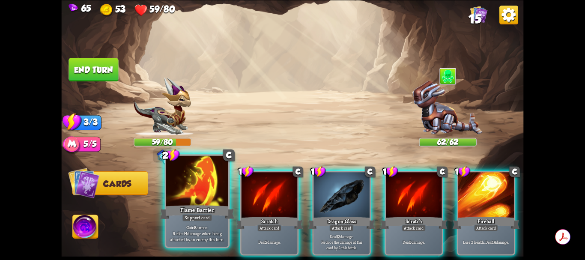
click at [200, 195] on div at bounding box center [197, 181] width 62 height 52
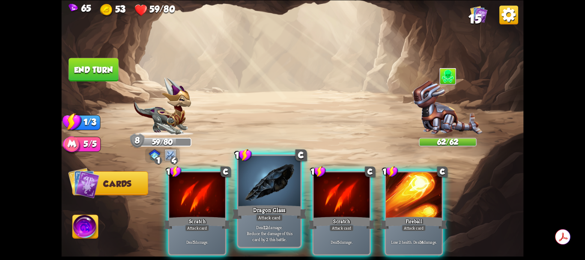
click at [265, 195] on div at bounding box center [269, 181] width 62 height 52
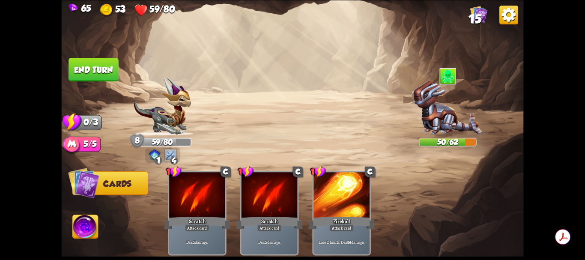
click at [94, 72] on button "End turn" at bounding box center [93, 70] width 50 height 24
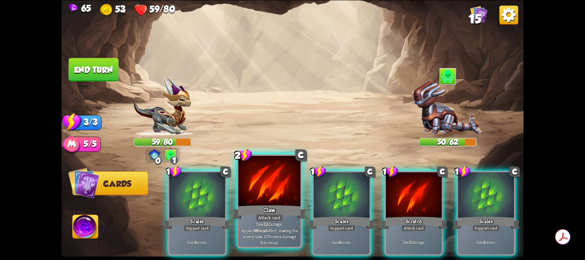
click at [277, 196] on div at bounding box center [269, 181] width 62 height 52
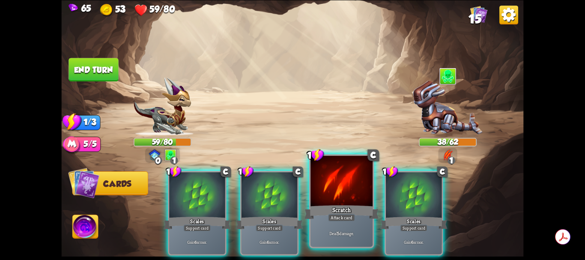
click at [348, 188] on div at bounding box center [341, 181] width 62 height 52
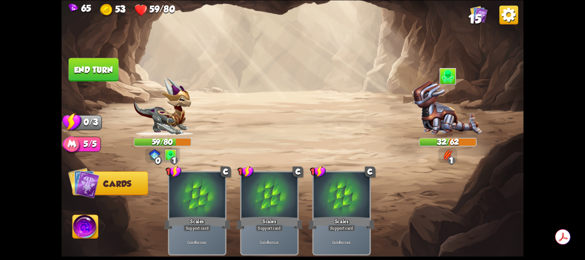
click at [104, 71] on button "End turn" at bounding box center [93, 70] width 50 height 24
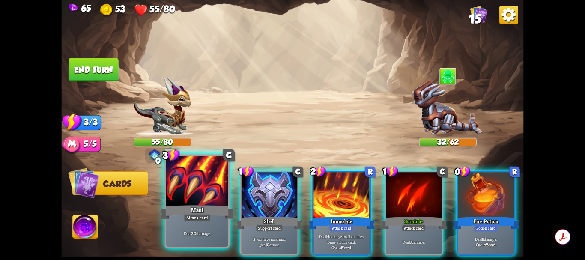
click at [214, 189] on div at bounding box center [197, 181] width 62 height 52
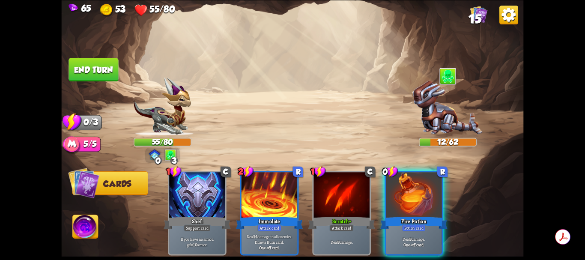
click at [99, 73] on button "End turn" at bounding box center [93, 70] width 50 height 24
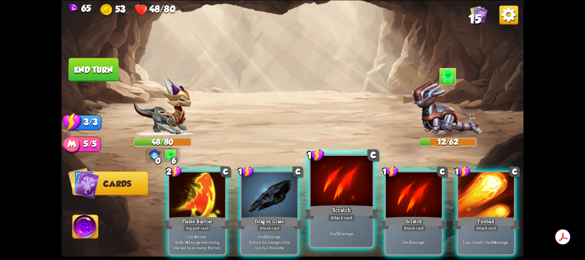
click at [346, 193] on div at bounding box center [341, 181] width 62 height 52
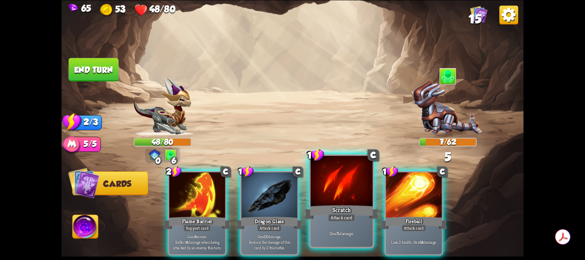
click at [347, 188] on div at bounding box center [341, 181] width 62 height 52
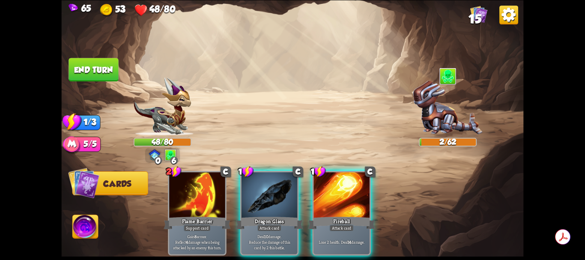
click at [99, 72] on button "End turn" at bounding box center [93, 70] width 50 height 24
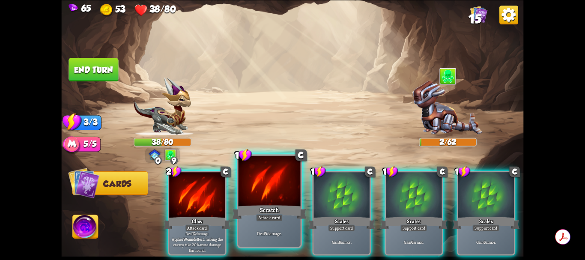
click at [270, 193] on div at bounding box center [269, 181] width 62 height 52
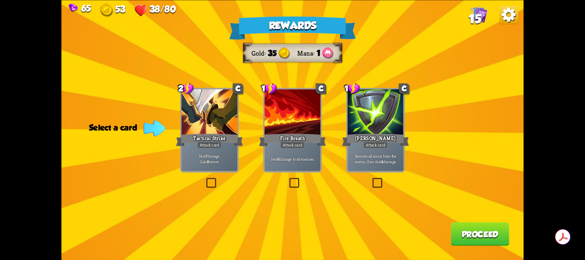
click at [205, 179] on label at bounding box center [205, 179] width 0 height 0
click at [0, 0] on input "checkbox" at bounding box center [0, 0] width 0 height 0
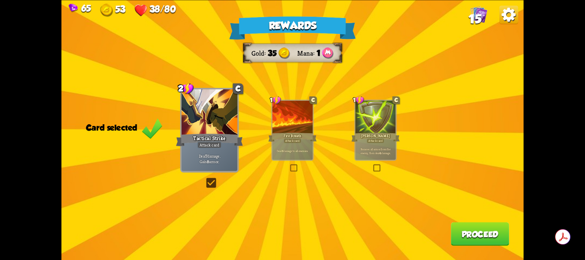
click at [464, 235] on button "Proceed" at bounding box center [480, 234] width 58 height 24
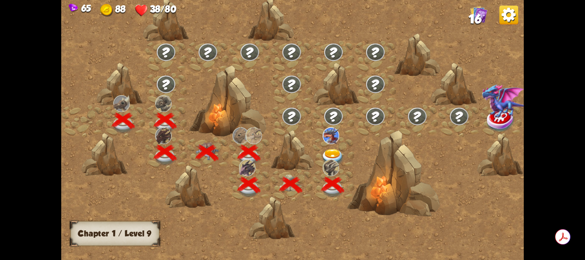
click at [335, 154] on img at bounding box center [332, 157] width 23 height 17
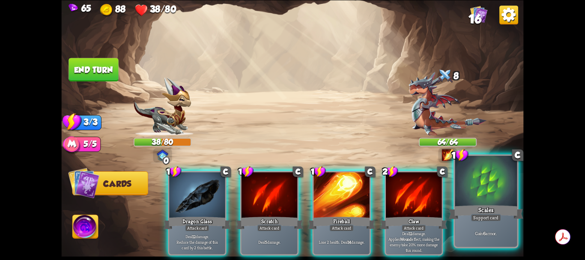
click at [478, 196] on div at bounding box center [486, 181] width 62 height 52
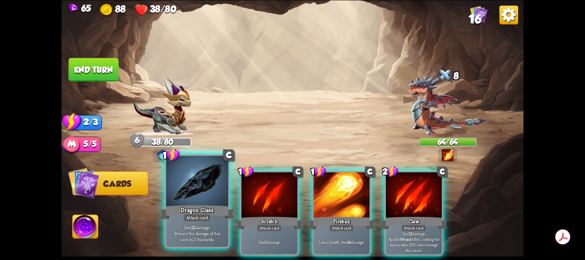
click at [202, 197] on div at bounding box center [197, 181] width 62 height 52
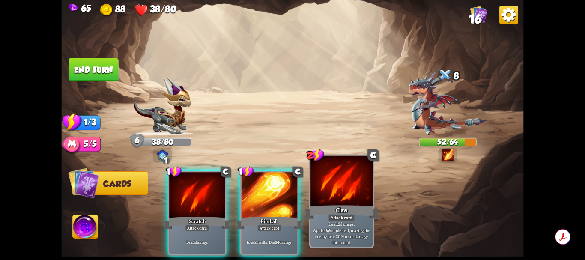
click at [342, 196] on div at bounding box center [341, 181] width 62 height 52
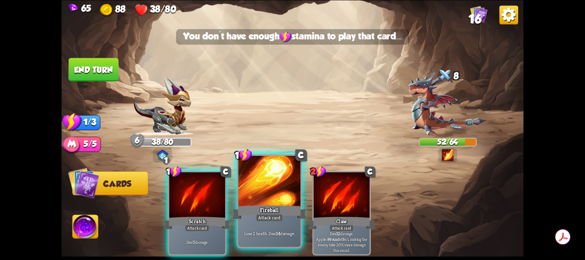
click at [278, 194] on div at bounding box center [269, 181] width 62 height 52
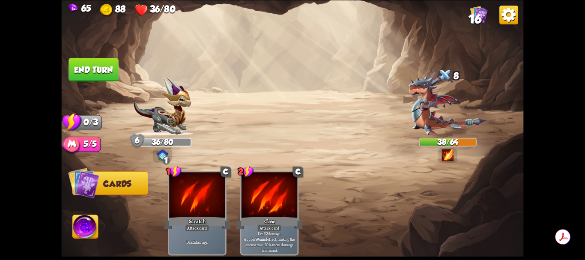
click at [108, 72] on button "End turn" at bounding box center [93, 70] width 50 height 24
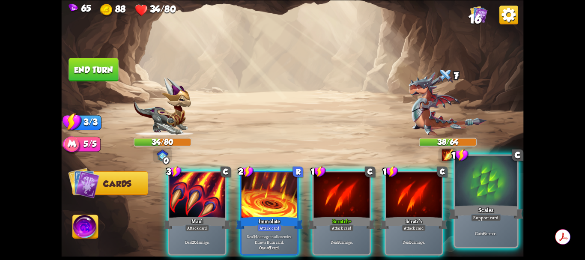
click at [485, 199] on div at bounding box center [486, 181] width 62 height 52
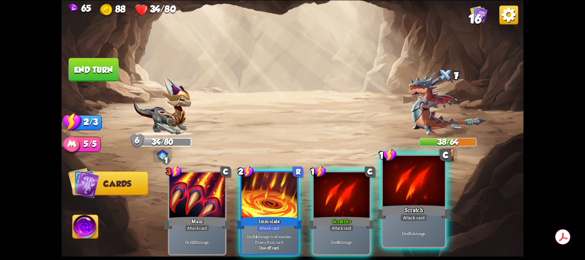
click at [421, 193] on div at bounding box center [414, 181] width 62 height 52
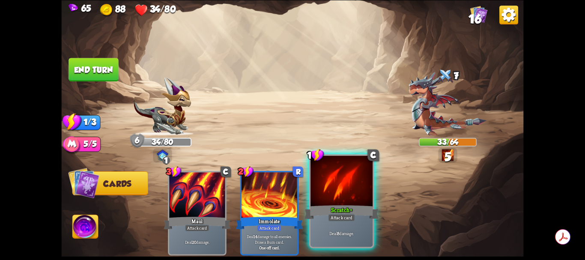
click at [350, 193] on div at bounding box center [341, 181] width 62 height 52
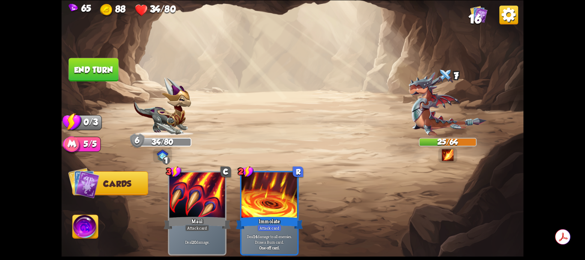
click at [93, 70] on button "End turn" at bounding box center [93, 70] width 50 height 24
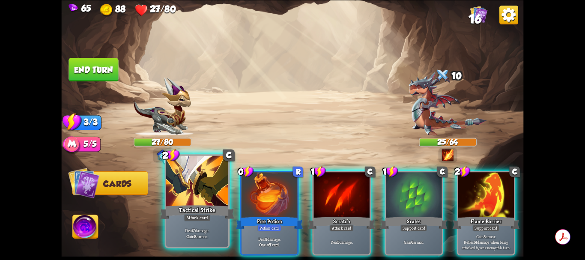
click at [204, 188] on div at bounding box center [197, 181] width 62 height 52
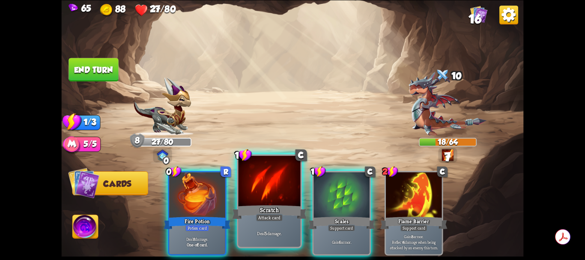
click at [271, 190] on div at bounding box center [269, 181] width 62 height 52
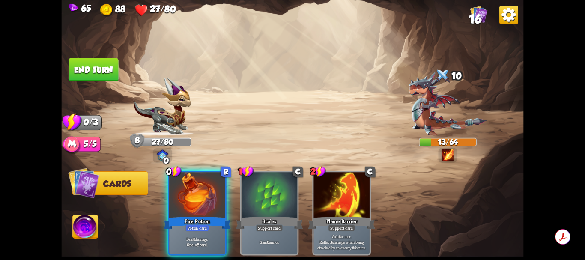
click at [107, 68] on button "End turn" at bounding box center [93, 70] width 50 height 24
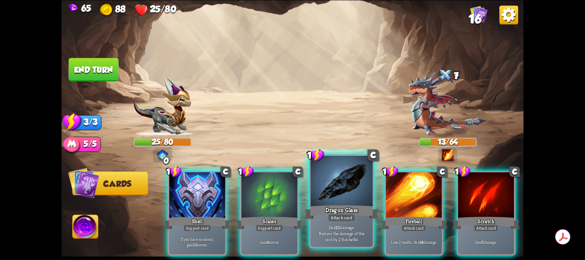
click at [344, 194] on div at bounding box center [341, 181] width 62 height 52
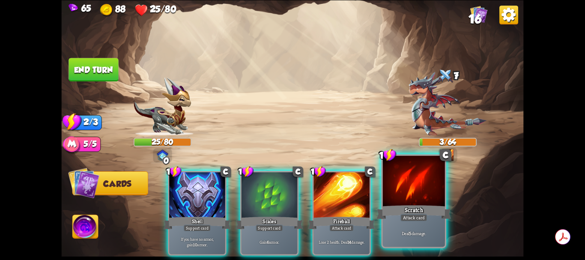
click at [405, 191] on div at bounding box center [414, 181] width 62 height 52
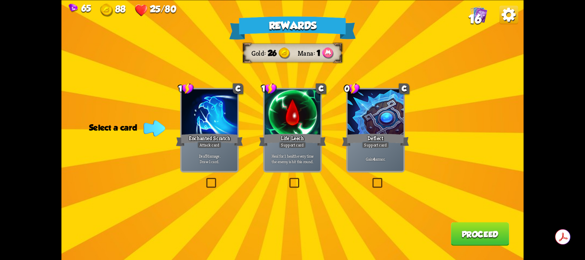
click at [288, 179] on label at bounding box center [288, 179] width 0 height 0
click at [0, 0] on input "checkbox" at bounding box center [0, 0] width 0 height 0
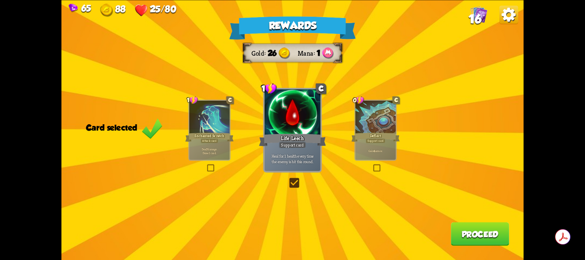
click at [467, 236] on button "Proceed" at bounding box center [480, 234] width 58 height 24
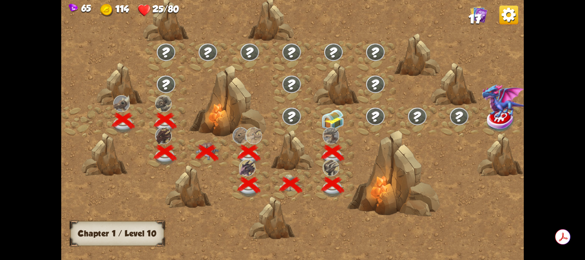
click at [333, 118] on img at bounding box center [332, 119] width 23 height 21
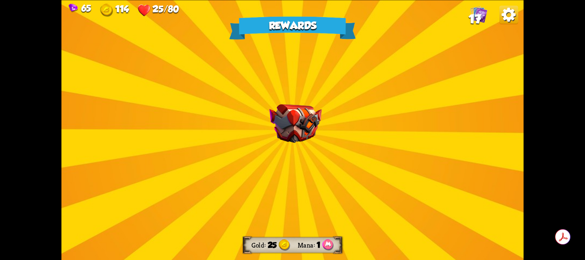
click at [293, 131] on img at bounding box center [295, 123] width 52 height 39
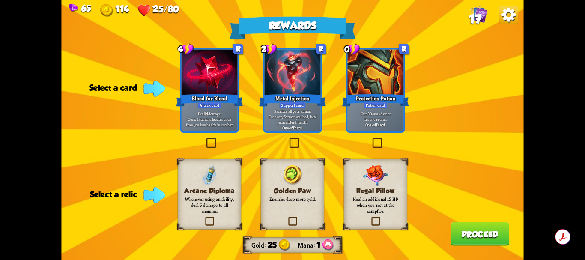
click at [204, 217] on label at bounding box center [204, 217] width 0 height 0
click at [0, 0] on input "checkbox" at bounding box center [0, 0] width 0 height 0
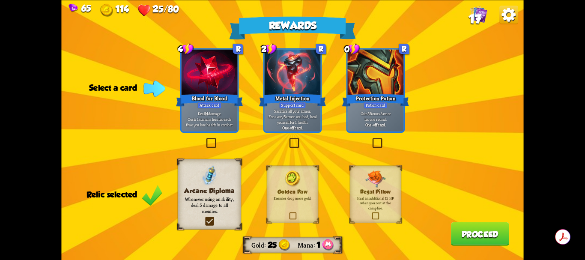
click at [205, 139] on label at bounding box center [205, 139] width 0 height 0
click at [0, 0] on input "checkbox" at bounding box center [0, 0] width 0 height 0
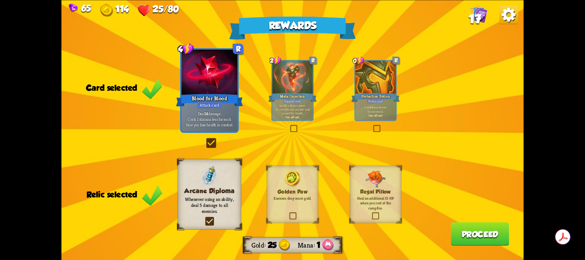
click at [470, 233] on button "Proceed" at bounding box center [480, 234] width 58 height 24
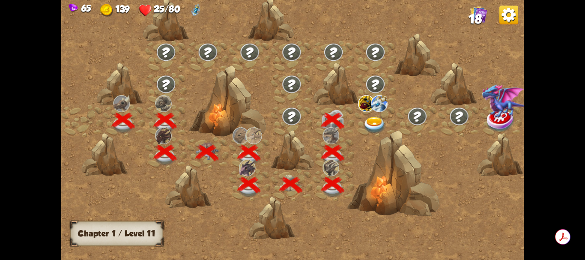
scroll to position [0, 130]
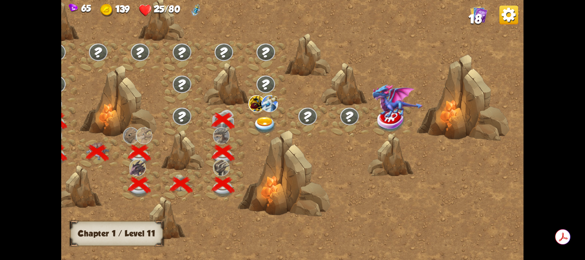
click at [265, 120] on img at bounding box center [264, 125] width 23 height 17
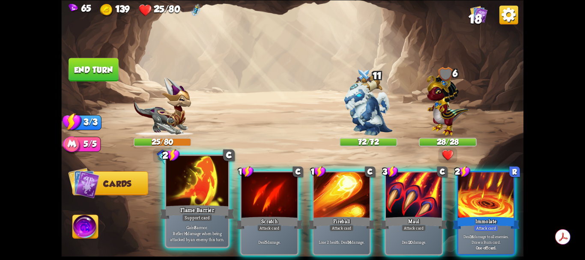
click at [203, 192] on div at bounding box center [197, 181] width 62 height 52
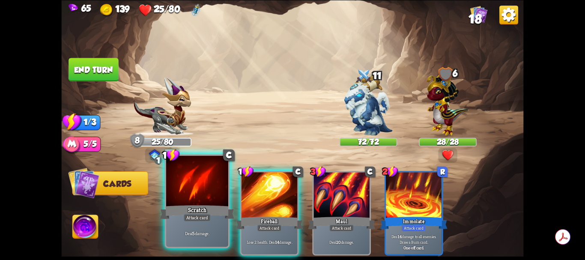
click at [212, 187] on div at bounding box center [197, 181] width 62 height 52
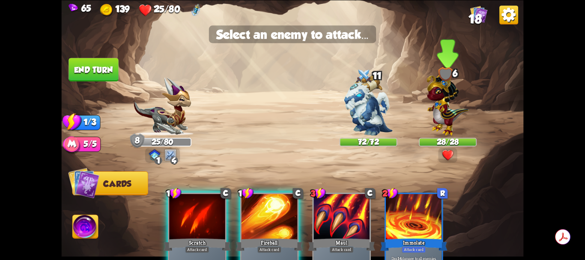
click at [437, 117] on img at bounding box center [447, 102] width 42 height 65
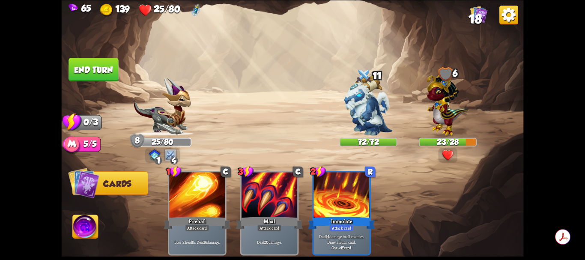
click at [104, 69] on button "End turn" at bounding box center [93, 70] width 50 height 24
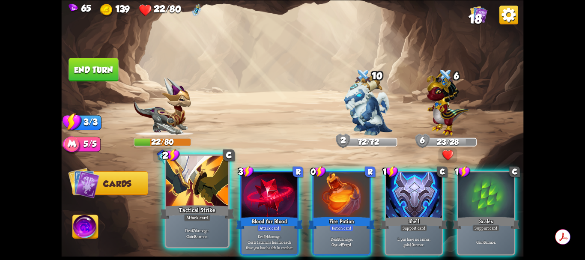
click at [198, 189] on div at bounding box center [197, 181] width 62 height 52
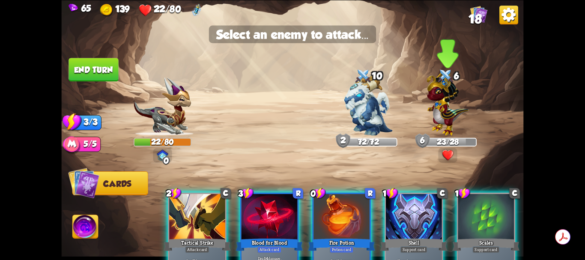
click at [443, 109] on img at bounding box center [447, 102] width 42 height 65
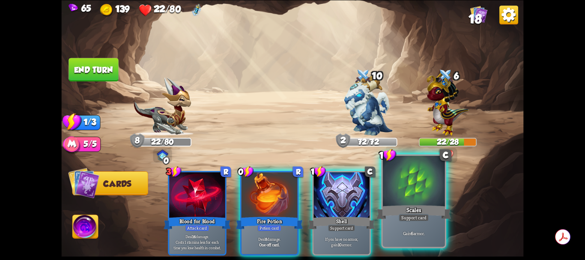
click at [413, 190] on div at bounding box center [414, 181] width 62 height 52
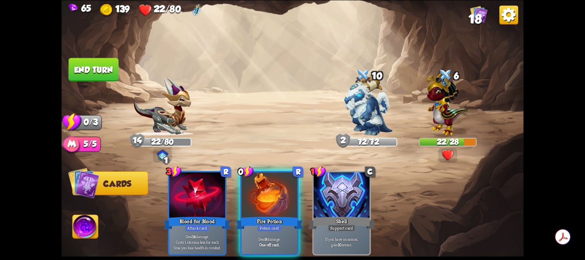
click at [109, 74] on button "End turn" at bounding box center [93, 70] width 50 height 24
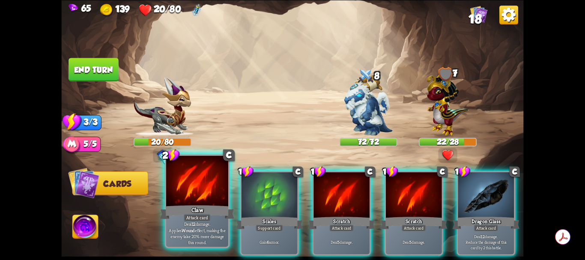
click at [203, 191] on div at bounding box center [197, 181] width 62 height 52
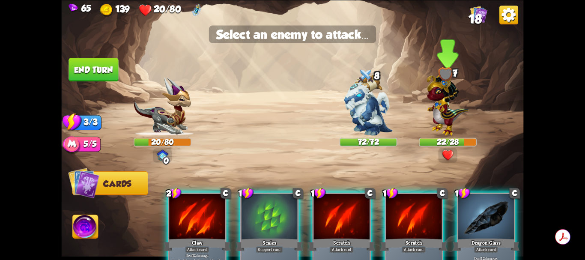
click at [446, 107] on img at bounding box center [447, 102] width 42 height 65
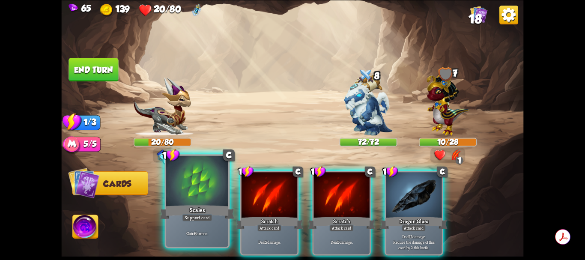
click at [211, 190] on div at bounding box center [197, 181] width 62 height 52
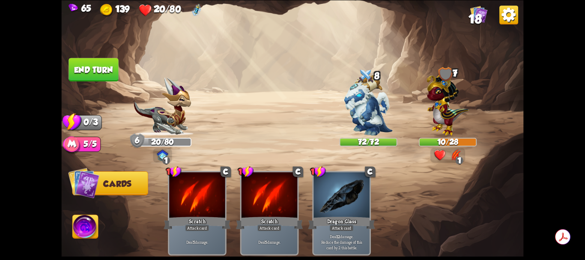
click at [106, 70] on button "End turn" at bounding box center [93, 70] width 50 height 24
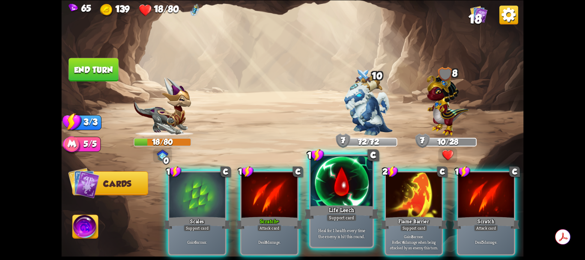
click at [345, 195] on div at bounding box center [341, 181] width 62 height 52
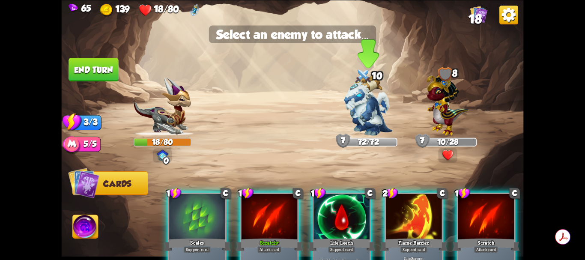
click at [371, 102] on img at bounding box center [368, 105] width 48 height 61
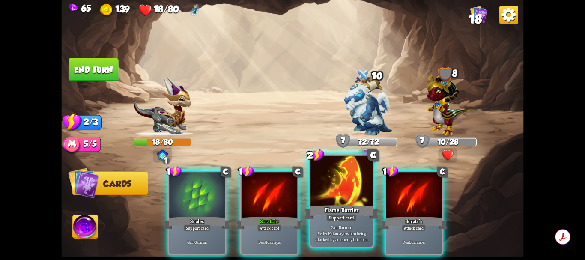
click at [348, 184] on div at bounding box center [341, 181] width 62 height 52
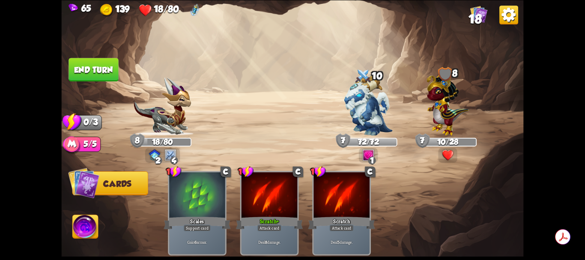
click at [103, 70] on button "End turn" at bounding box center [93, 70] width 50 height 24
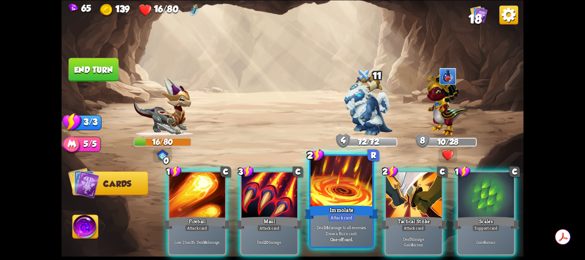
click at [343, 190] on div at bounding box center [341, 181] width 62 height 52
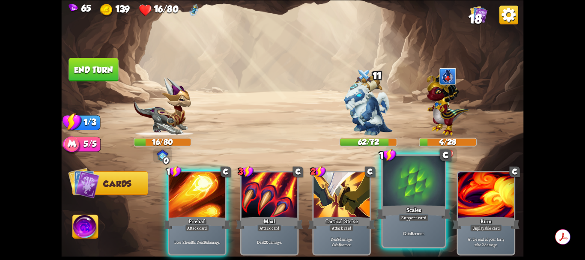
click at [402, 196] on div at bounding box center [414, 181] width 62 height 52
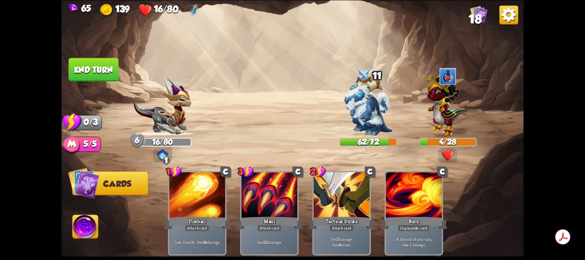
click at [101, 72] on button "End turn" at bounding box center [93, 70] width 50 height 24
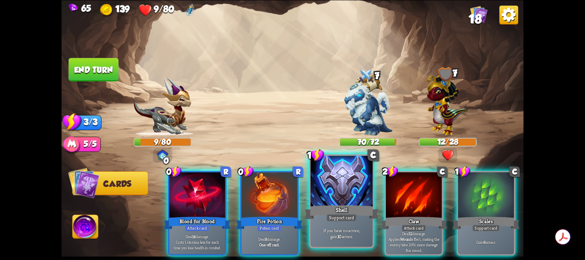
click at [340, 179] on div at bounding box center [341, 181] width 62 height 52
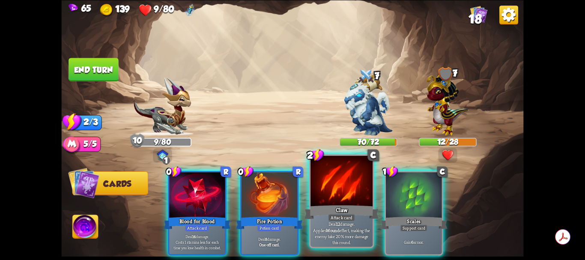
click at [341, 179] on div at bounding box center [341, 181] width 62 height 52
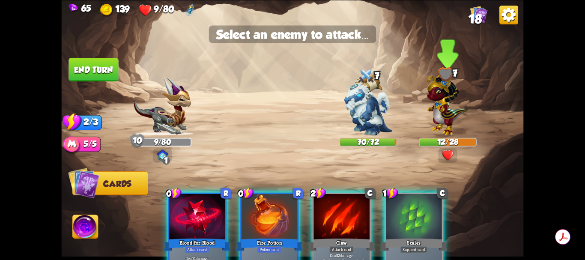
click at [444, 107] on img at bounding box center [447, 102] width 42 height 65
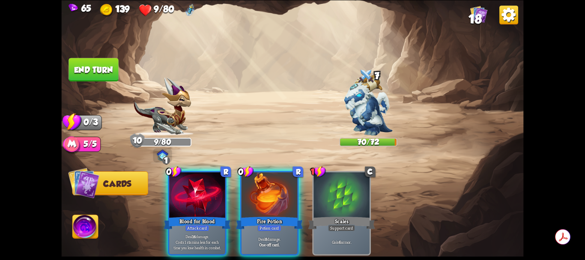
click at [110, 69] on button "End turn" at bounding box center [93, 70] width 50 height 24
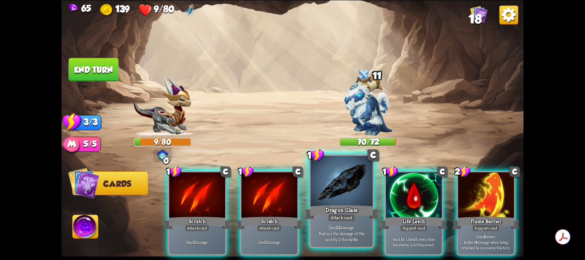
click at [343, 190] on div at bounding box center [341, 181] width 62 height 52
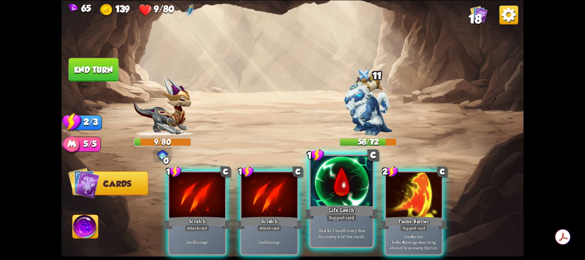
click at [343, 188] on div at bounding box center [341, 181] width 62 height 52
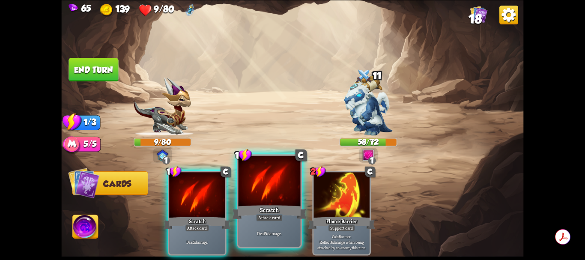
click at [285, 188] on div at bounding box center [269, 181] width 62 height 52
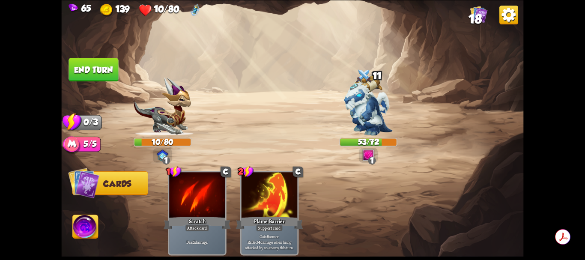
click at [106, 72] on button "End turn" at bounding box center [93, 70] width 50 height 24
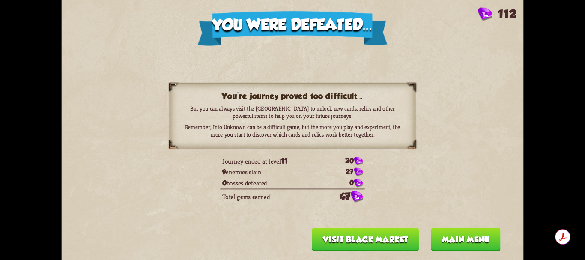
click at [458, 239] on button "Main menu" at bounding box center [465, 239] width 69 height 24
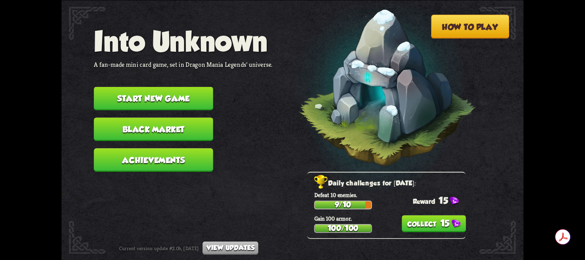
click at [420, 226] on button "15" at bounding box center [434, 223] width 64 height 17
click at [171, 157] on button "Achievements" at bounding box center [153, 160] width 119 height 24
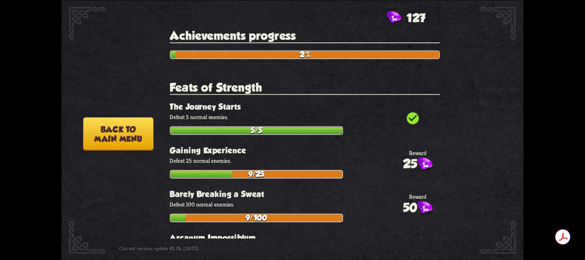
click at [122, 132] on button "Back to main menu" at bounding box center [118, 133] width 70 height 33
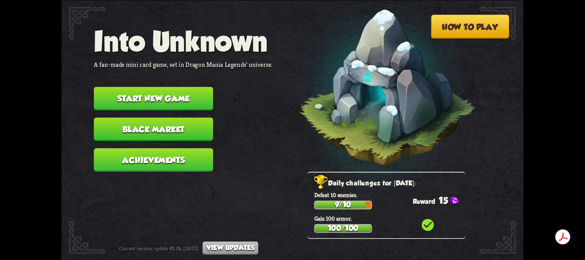
click at [141, 129] on button "Black Market" at bounding box center [153, 129] width 119 height 24
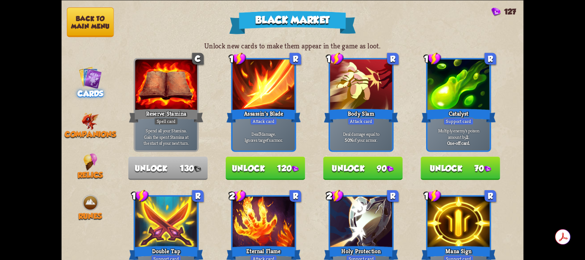
drag, startPoint x: 312, startPoint y: 189, endPoint x: 315, endPoint y: 95, distance: 94.2
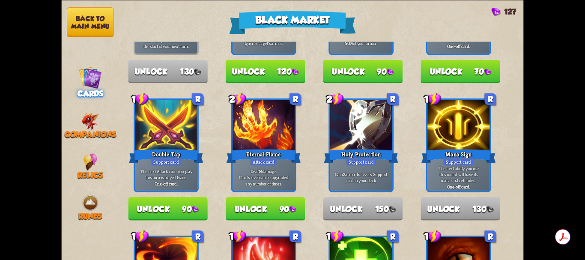
scroll to position [128, 0]
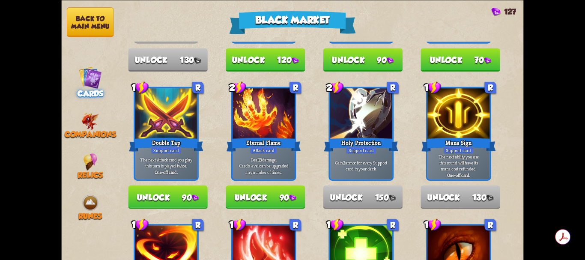
click at [157, 194] on button "Unlock 90" at bounding box center [167, 197] width 79 height 24
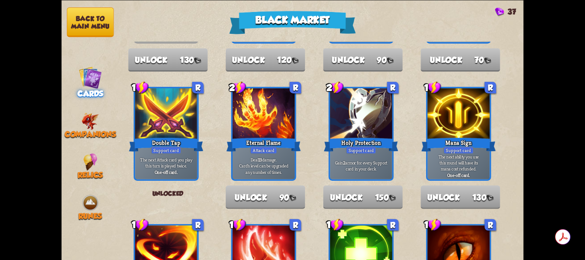
click at [99, 24] on button "Back to main menu" at bounding box center [90, 22] width 47 height 30
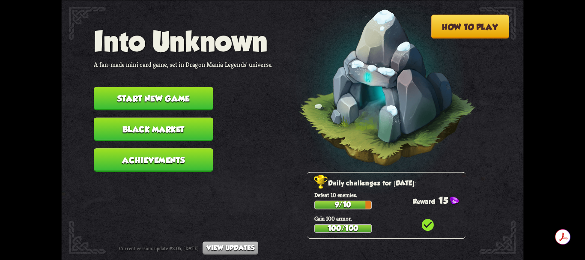
click at [336, 208] on div "9/10" at bounding box center [343, 204] width 58 height 9
